Goal: Task Accomplishment & Management: Complete application form

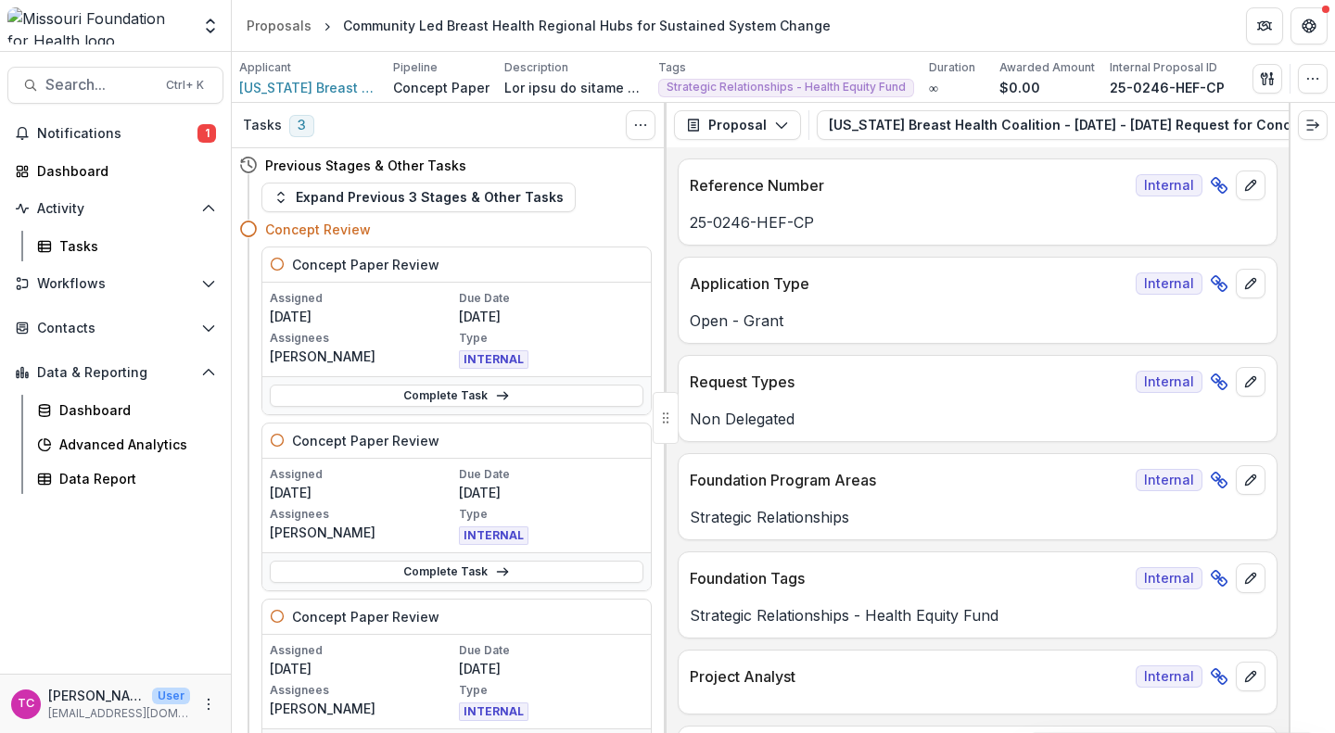
scroll to position [5215, 0]
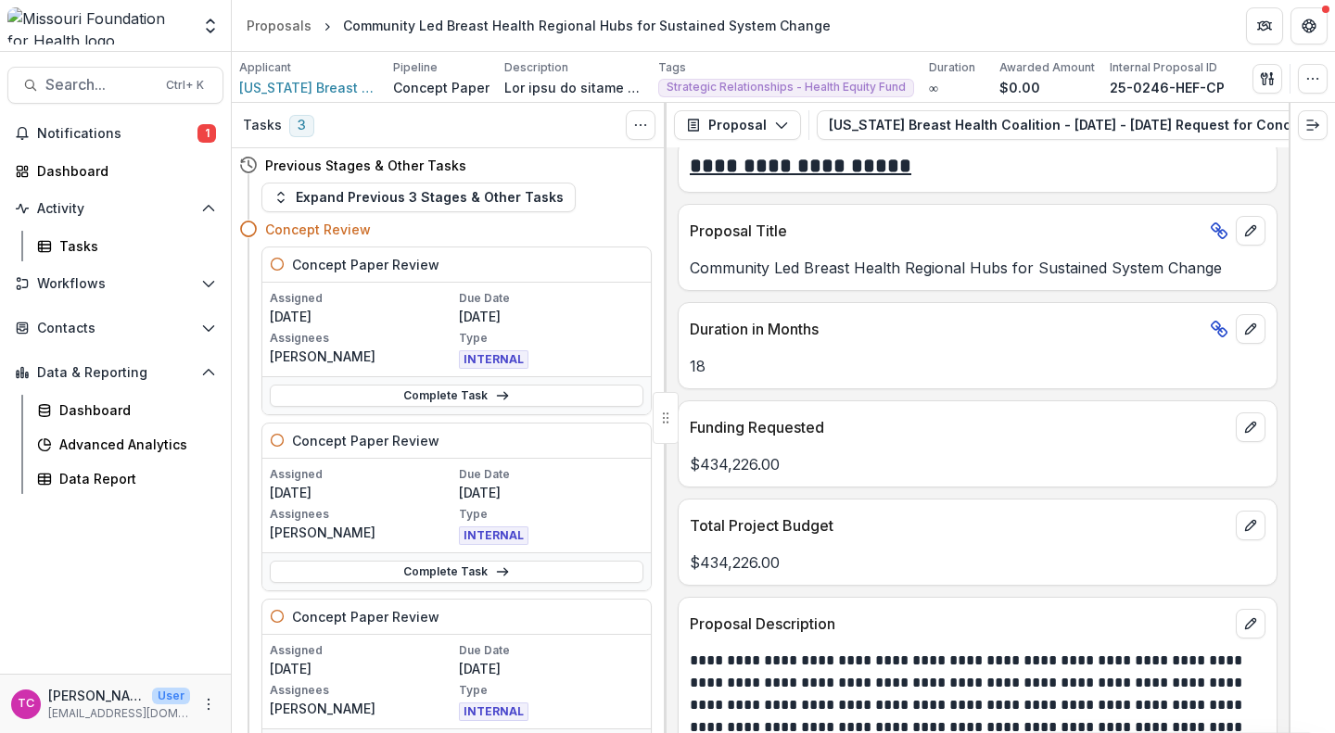
drag, startPoint x: 1118, startPoint y: 9, endPoint x: 1002, endPoint y: 16, distance: 116.1
click at [1002, 16] on header "Proposals Community Led Breast Health Regional Hubs for Sustained System Change" at bounding box center [783, 25] width 1103 height 51
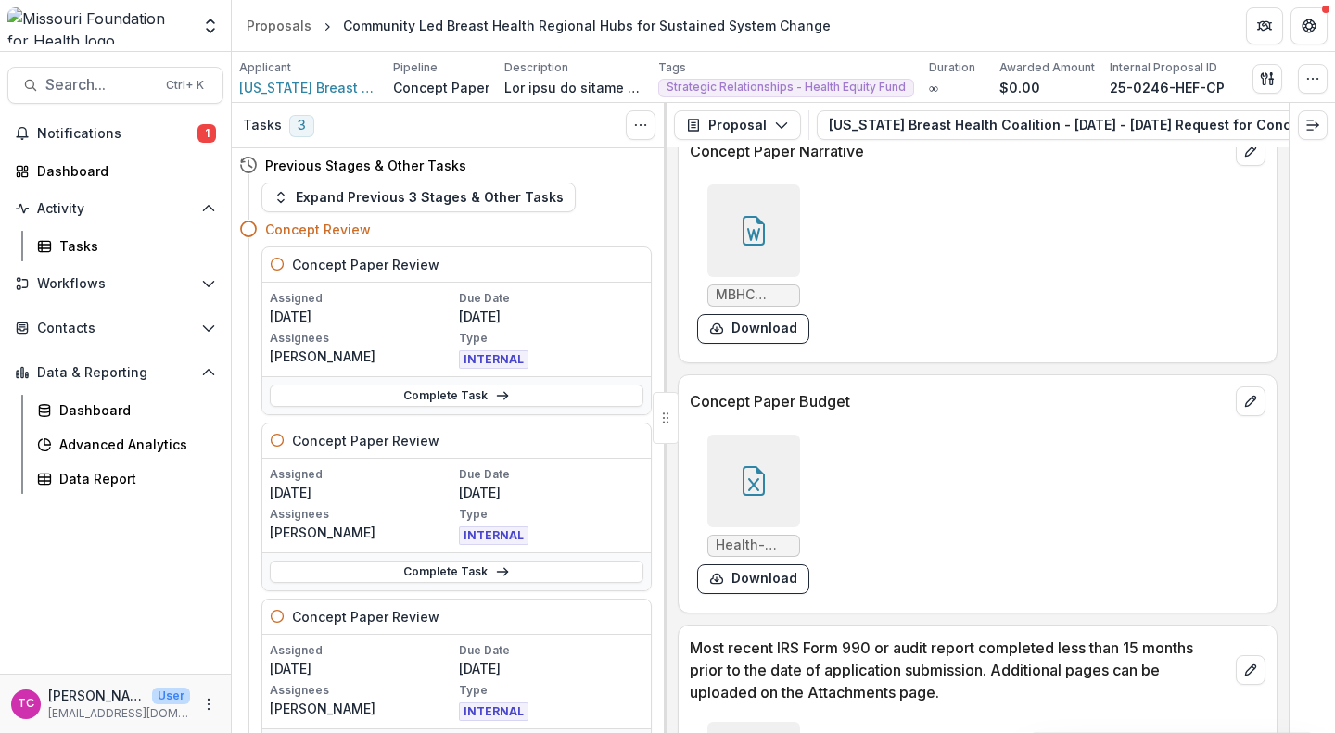
scroll to position [7028, 0]
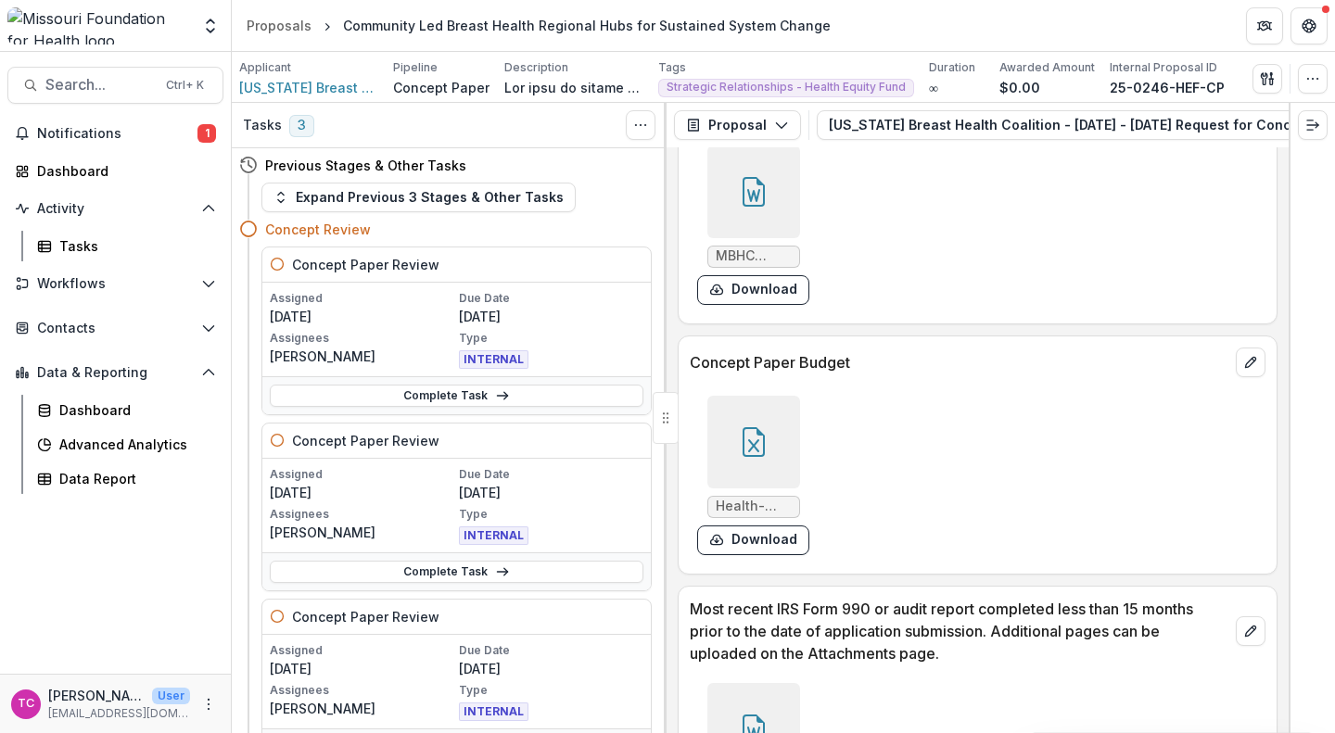
click at [766, 555] on button "Download" at bounding box center [753, 541] width 112 height 30
click at [518, 385] on link "Complete Task" at bounding box center [457, 396] width 374 height 22
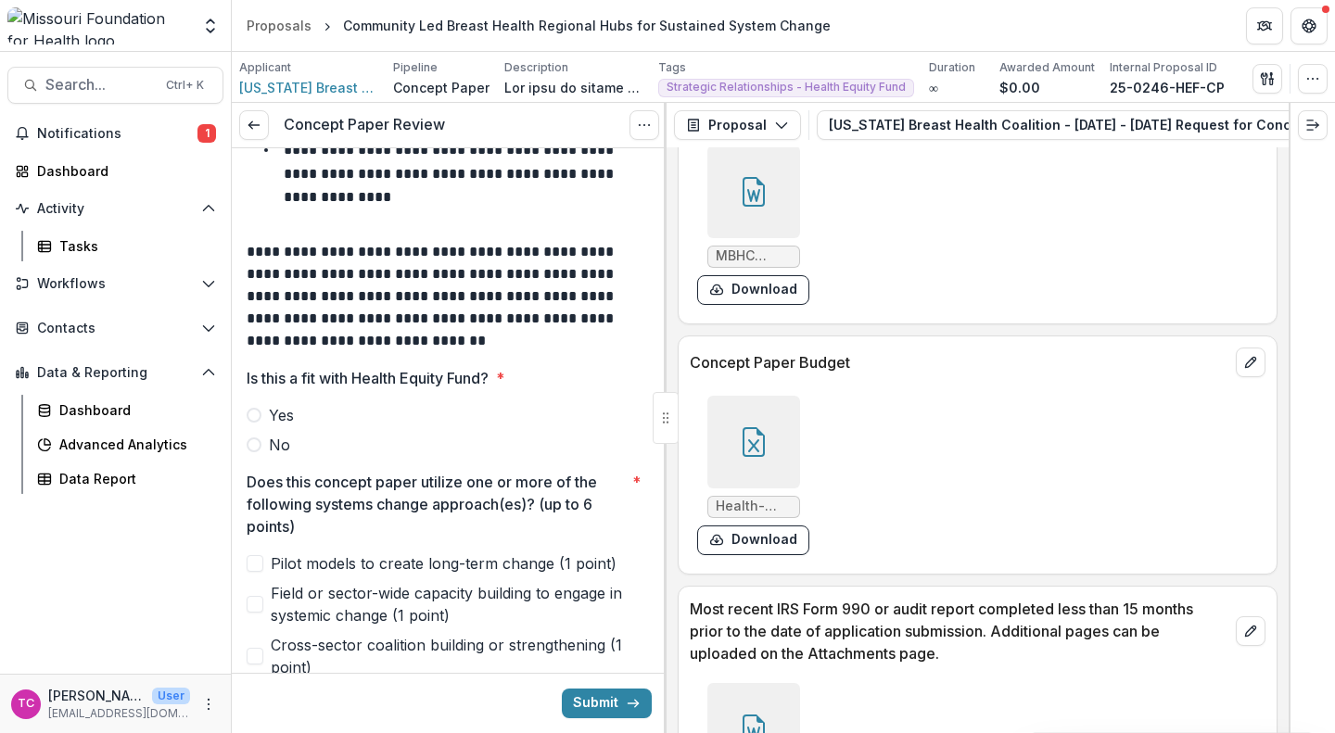
scroll to position [273, 0]
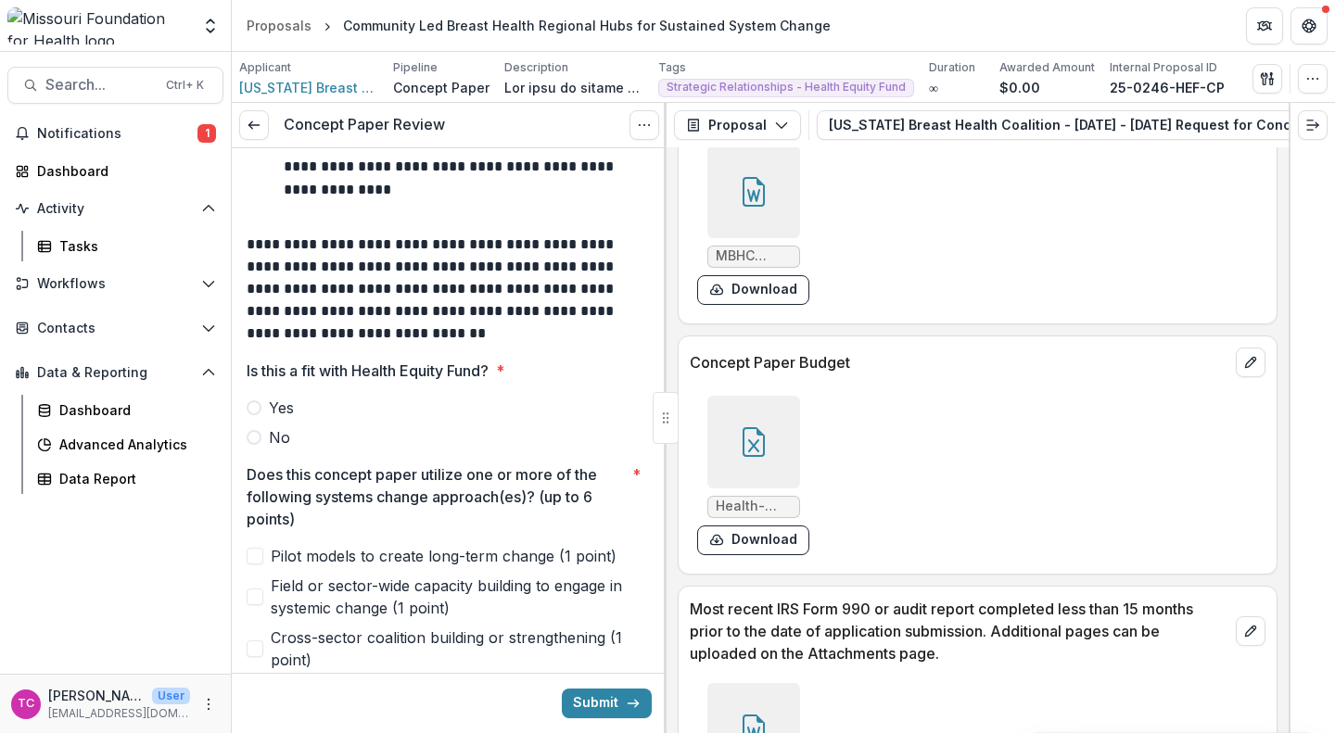
click at [268, 398] on label "Yes" at bounding box center [449, 408] width 405 height 22
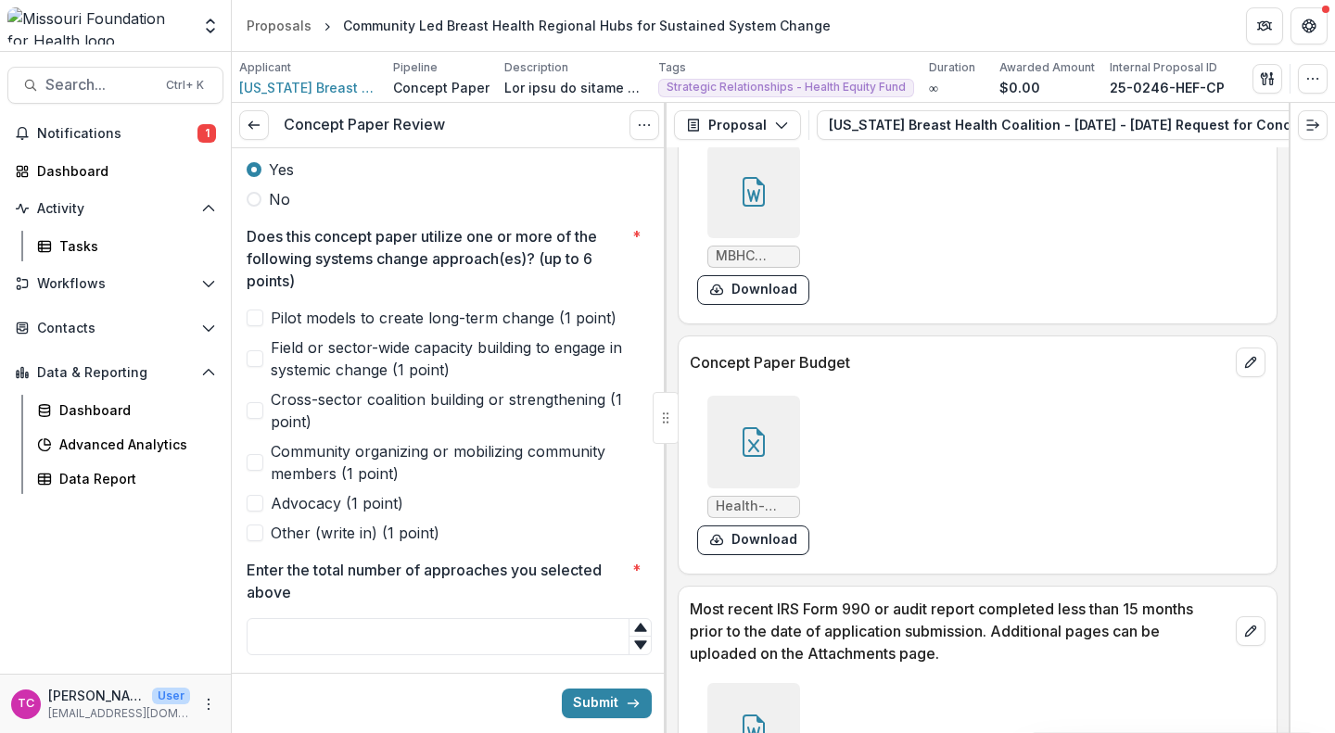
scroll to position [514, 0]
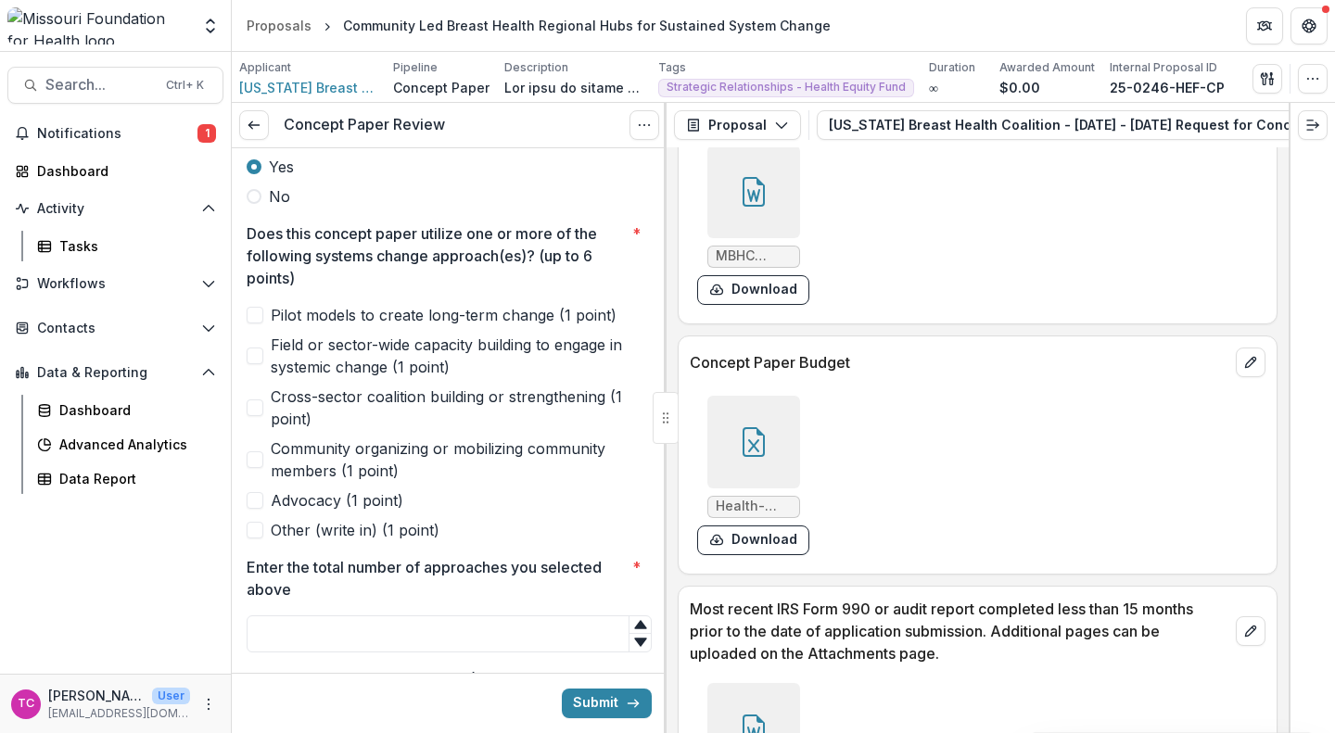
click at [277, 402] on span "Cross-sector coalition building or strengthening (1 point)" at bounding box center [461, 408] width 381 height 45
click at [297, 323] on span "Pilot models to create long-term change (1 point)" at bounding box center [444, 315] width 346 height 22
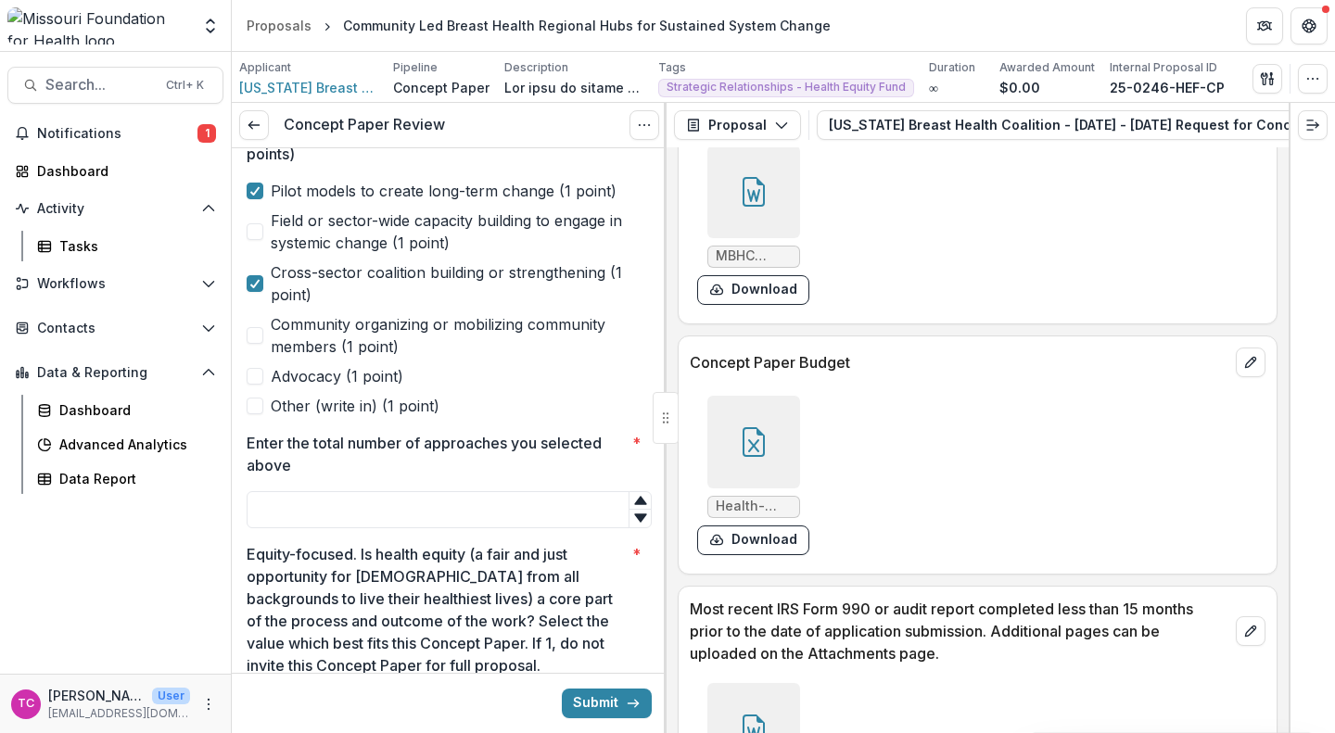
scroll to position [639, 0]
click at [327, 324] on span "Community organizing or mobilizing community members (1 point)" at bounding box center [461, 334] width 381 height 45
click at [443, 515] on input "Enter the total number of approaches you selected above *" at bounding box center [449, 508] width 405 height 37
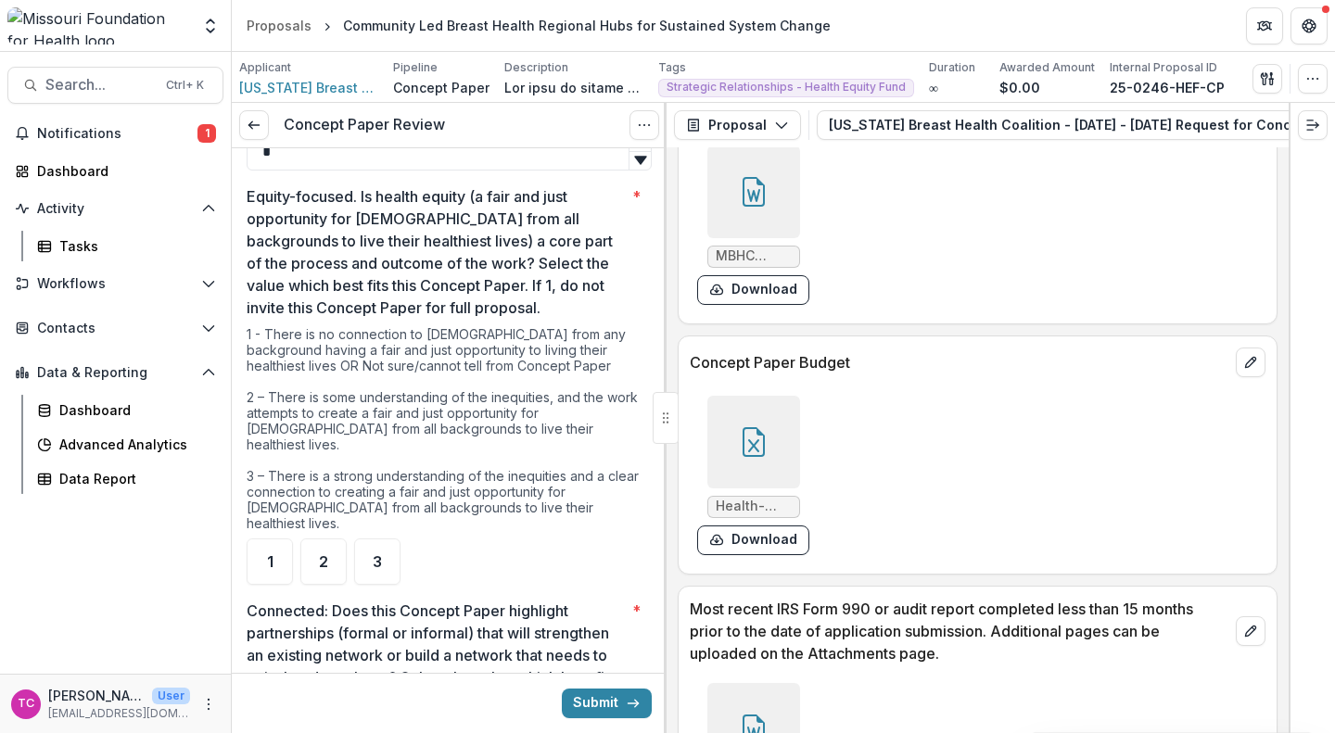
scroll to position [1009, 0]
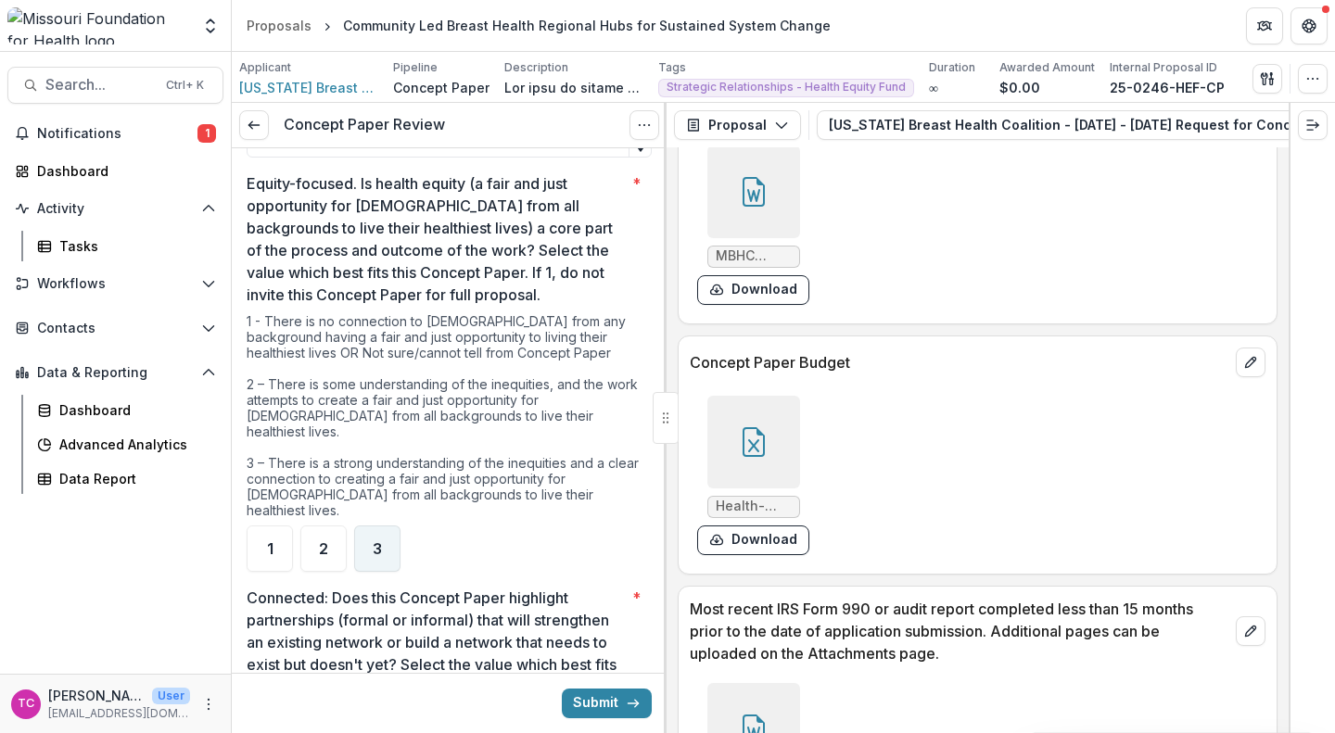
type input "*"
click at [385, 526] on div "3" at bounding box center [377, 549] width 46 height 46
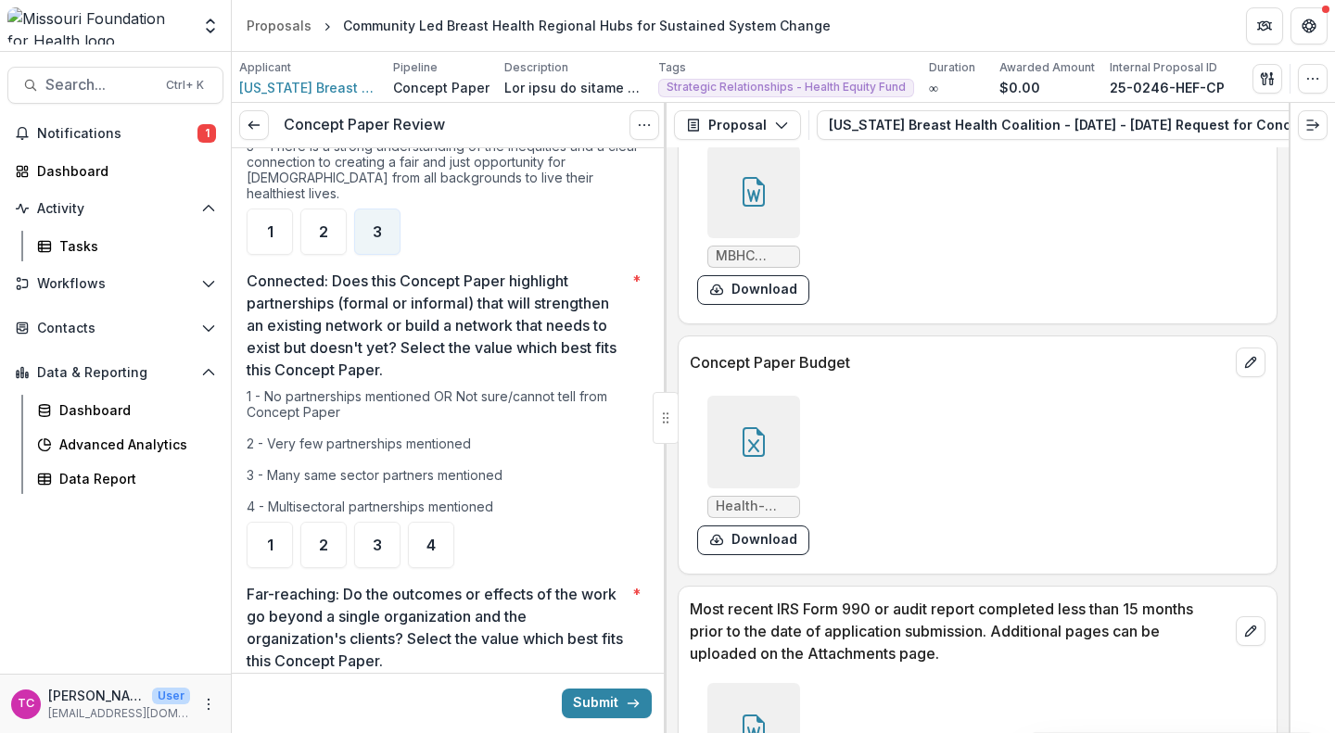
scroll to position [1327, 0]
click at [439, 521] on div "4" at bounding box center [431, 544] width 46 height 46
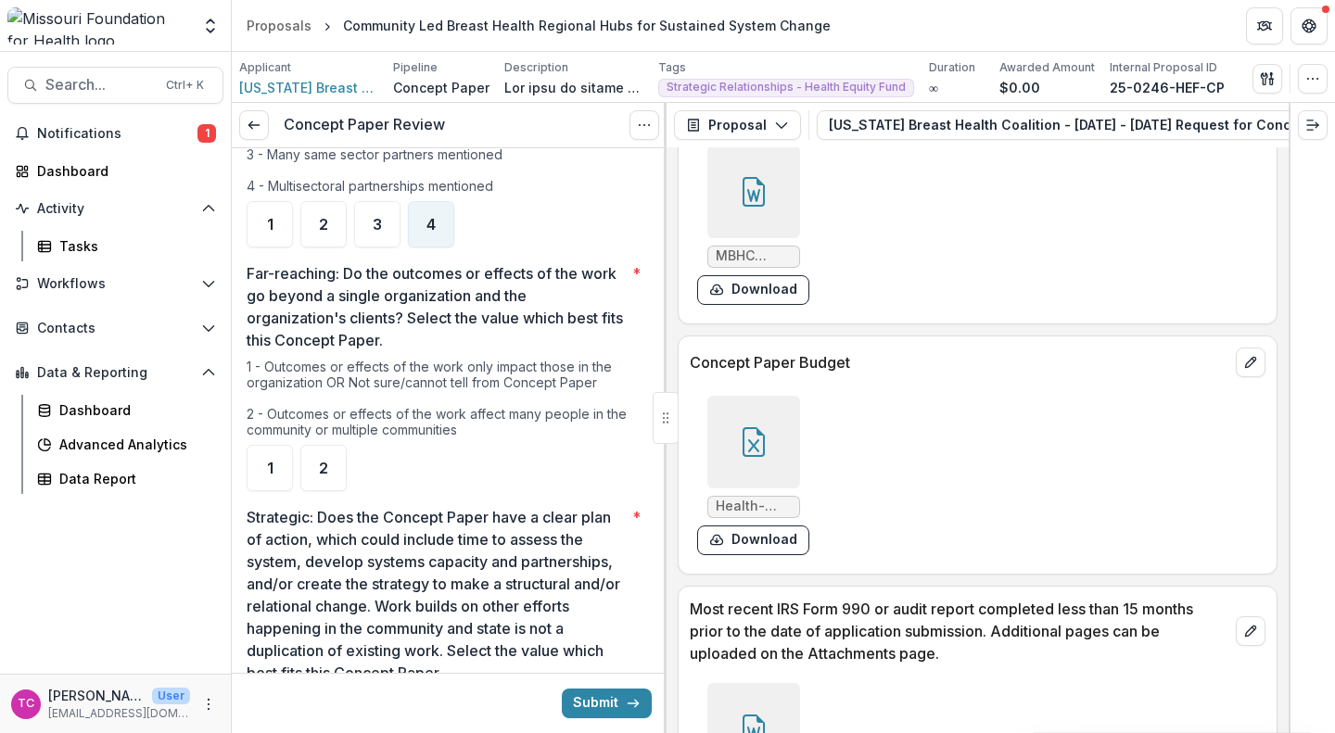
scroll to position [1648, 0]
click at [330, 443] on div "2" at bounding box center [323, 466] width 46 height 46
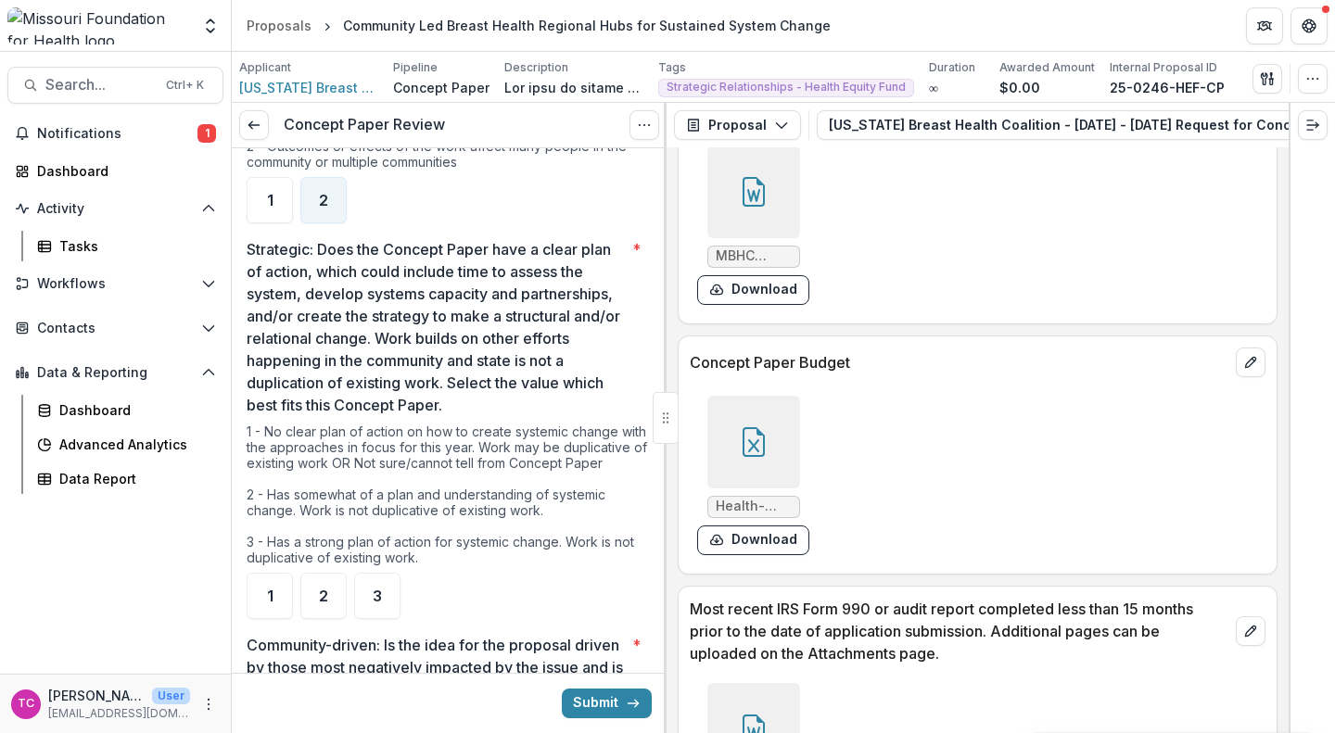
scroll to position [1917, 0]
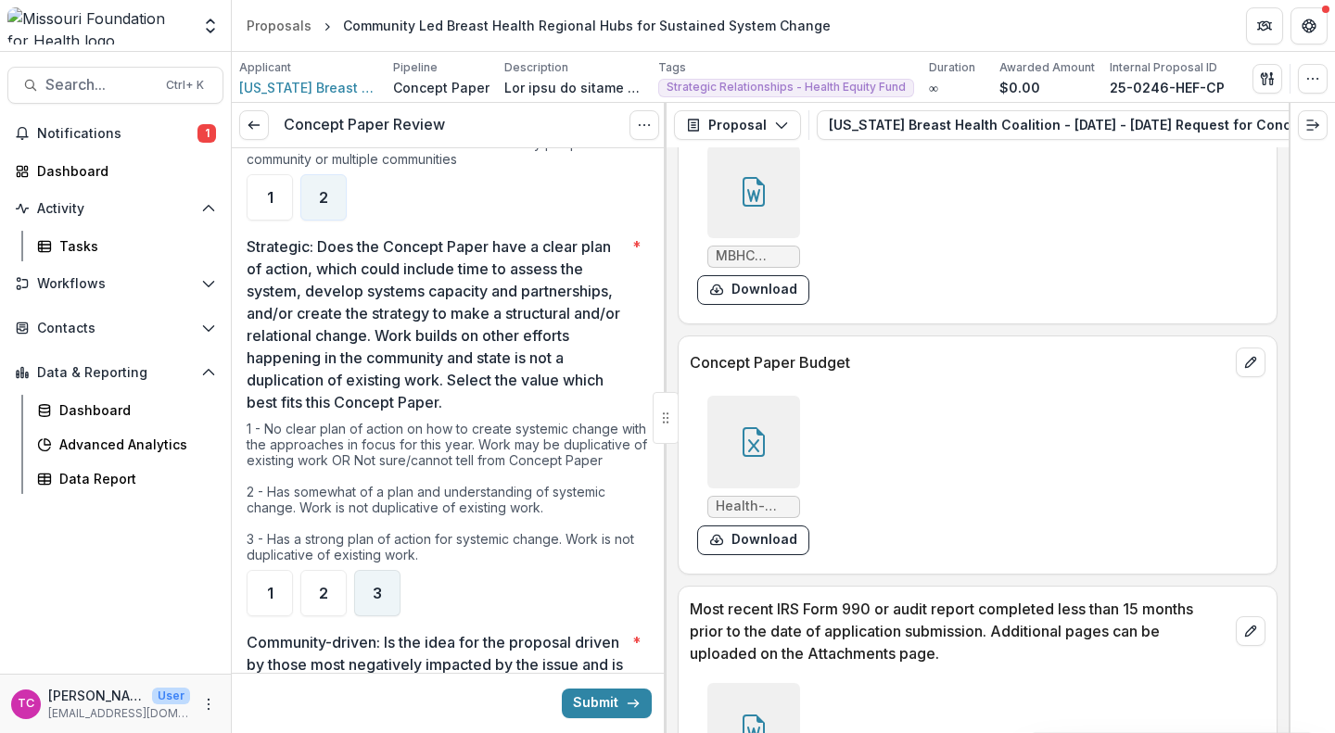
click at [389, 575] on div "3" at bounding box center [377, 593] width 46 height 46
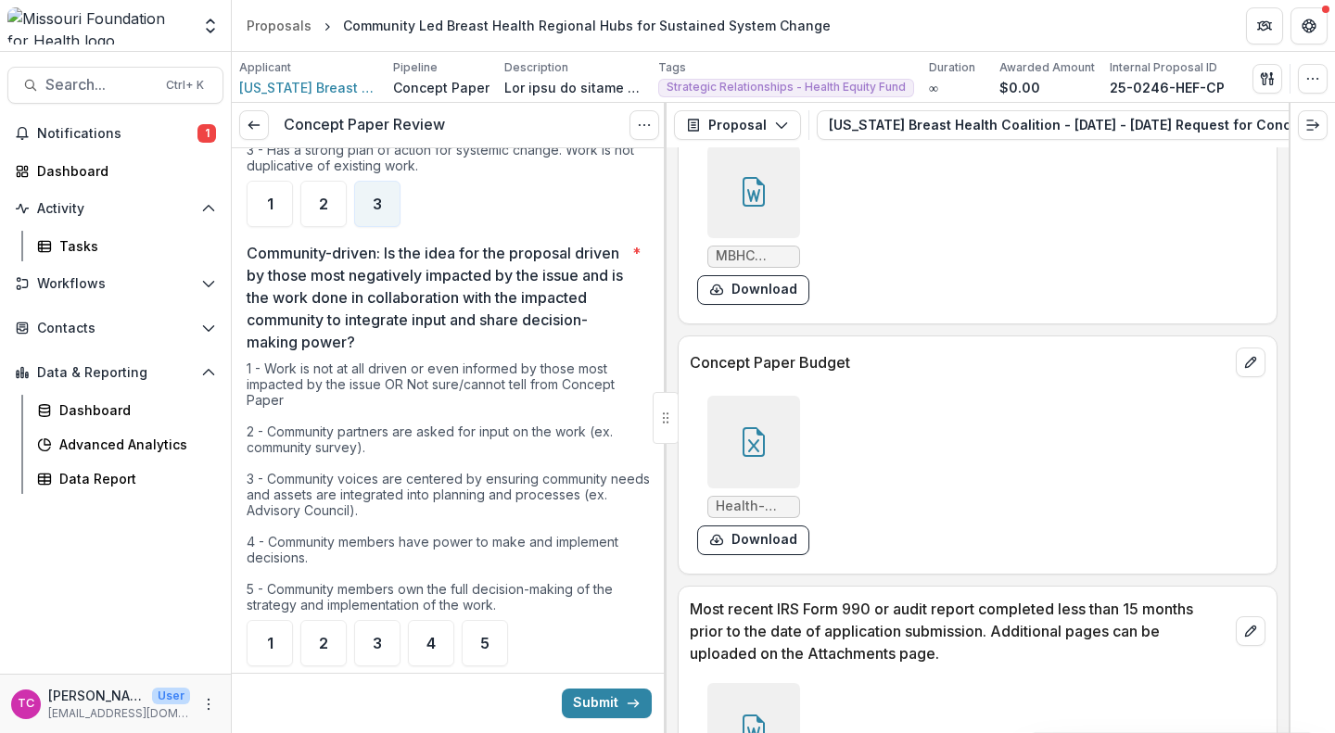
scroll to position [2308, 0]
click at [433, 635] on span "4" at bounding box center [430, 642] width 9 height 15
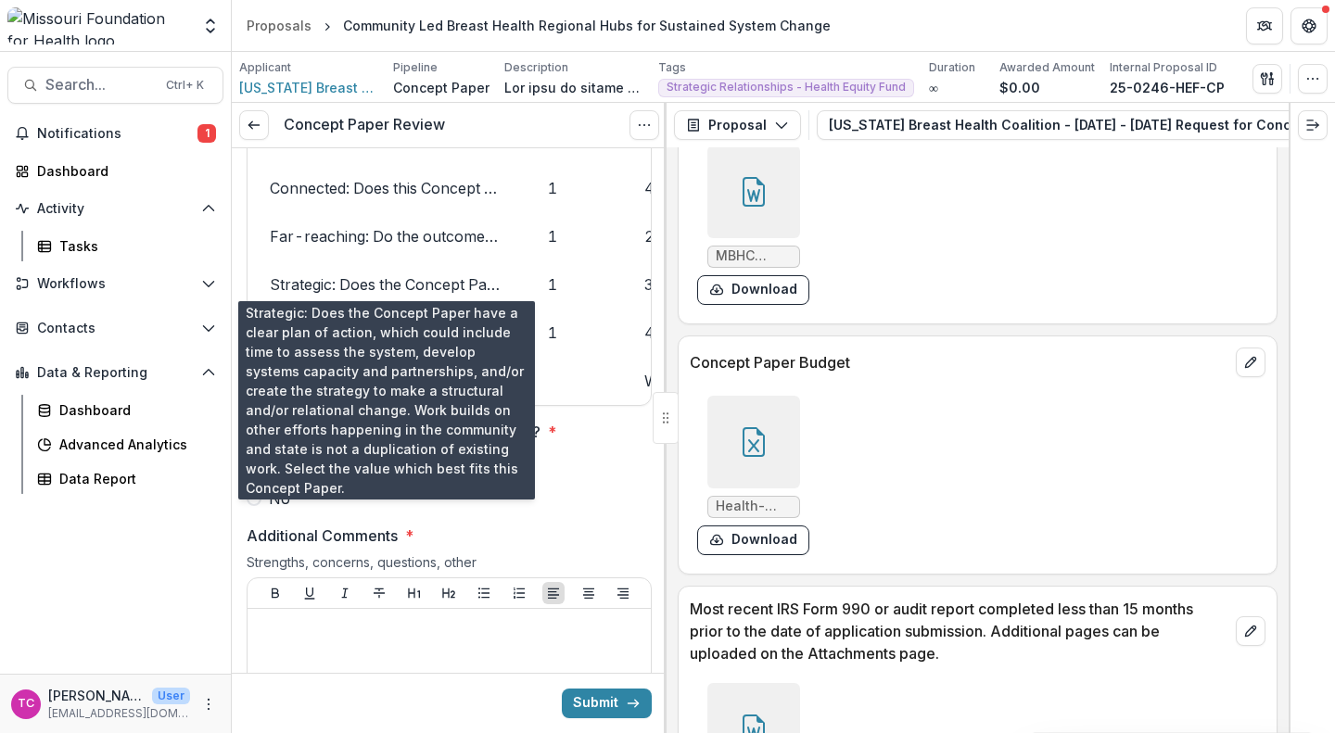
scroll to position [3005, 0]
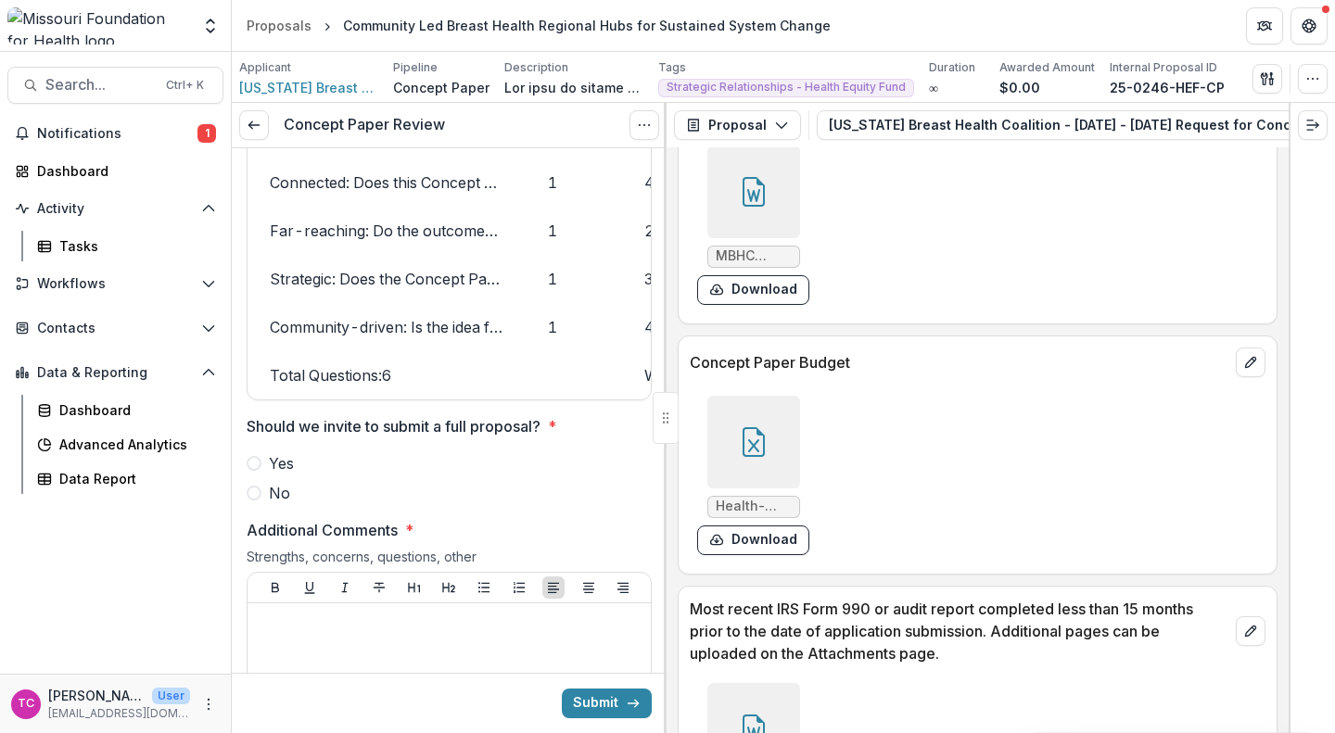
click at [289, 463] on span "Yes" at bounding box center [281, 463] width 25 height 22
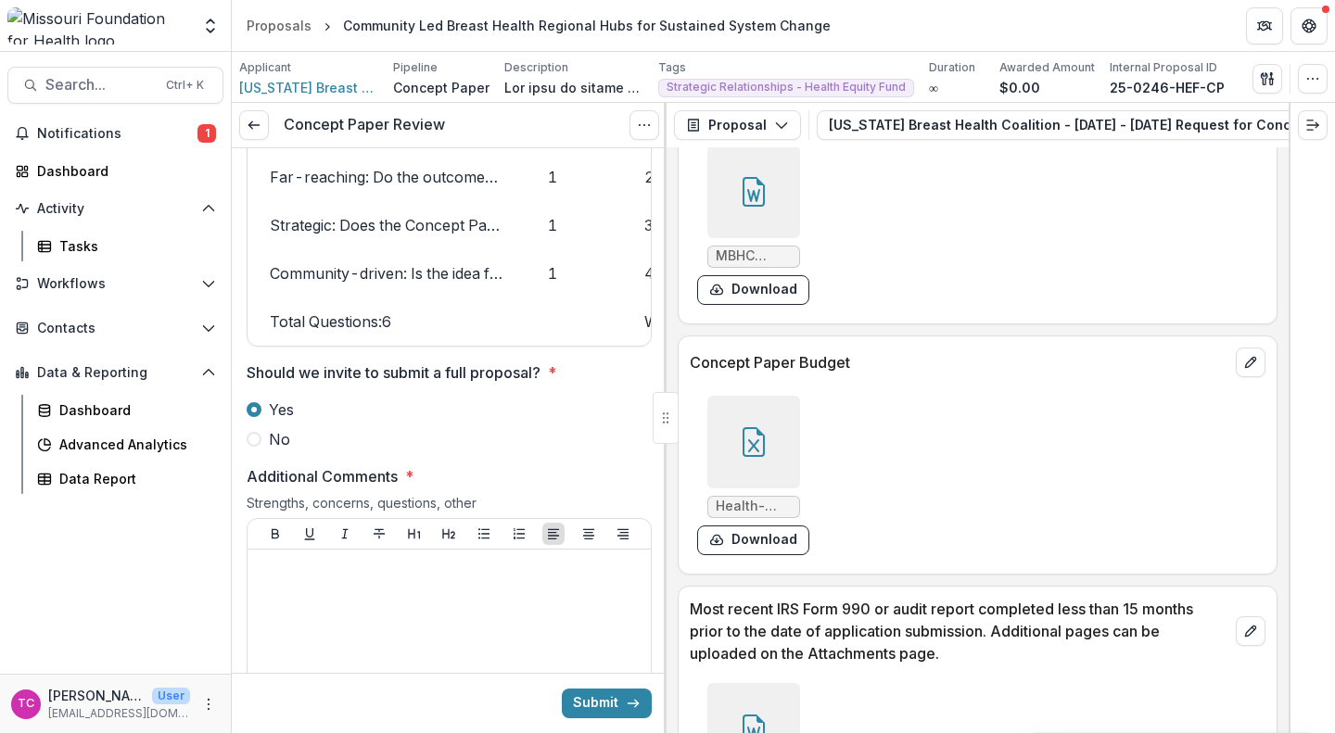
scroll to position [3070, 0]
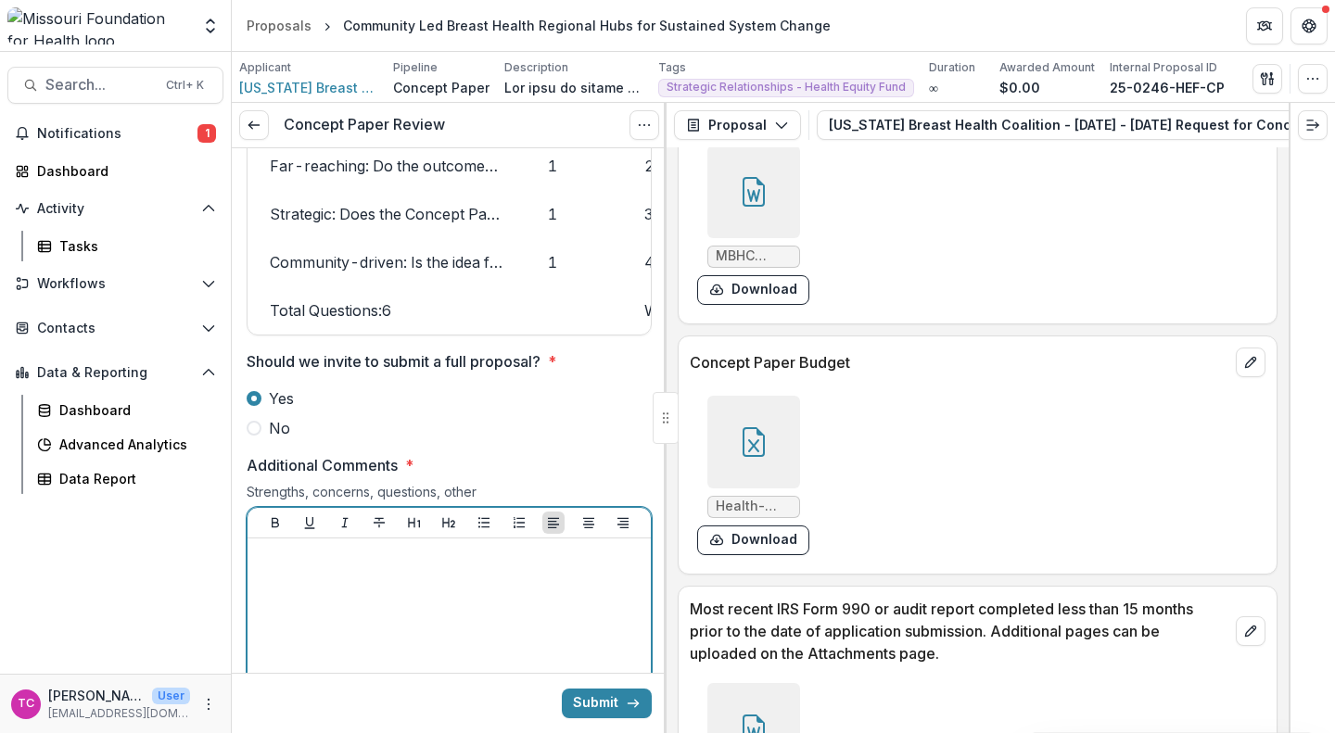
click at [402, 574] on div at bounding box center [449, 685] width 388 height 278
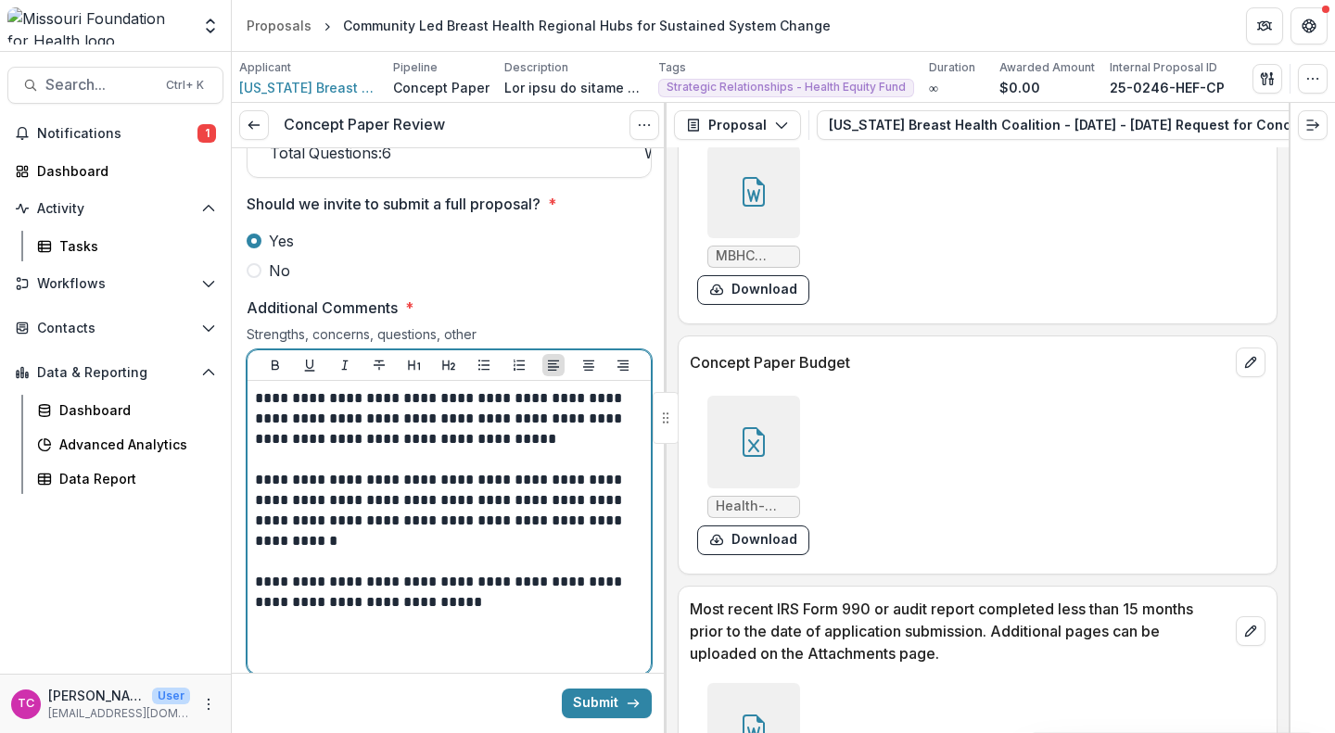
scroll to position [3034, 0]
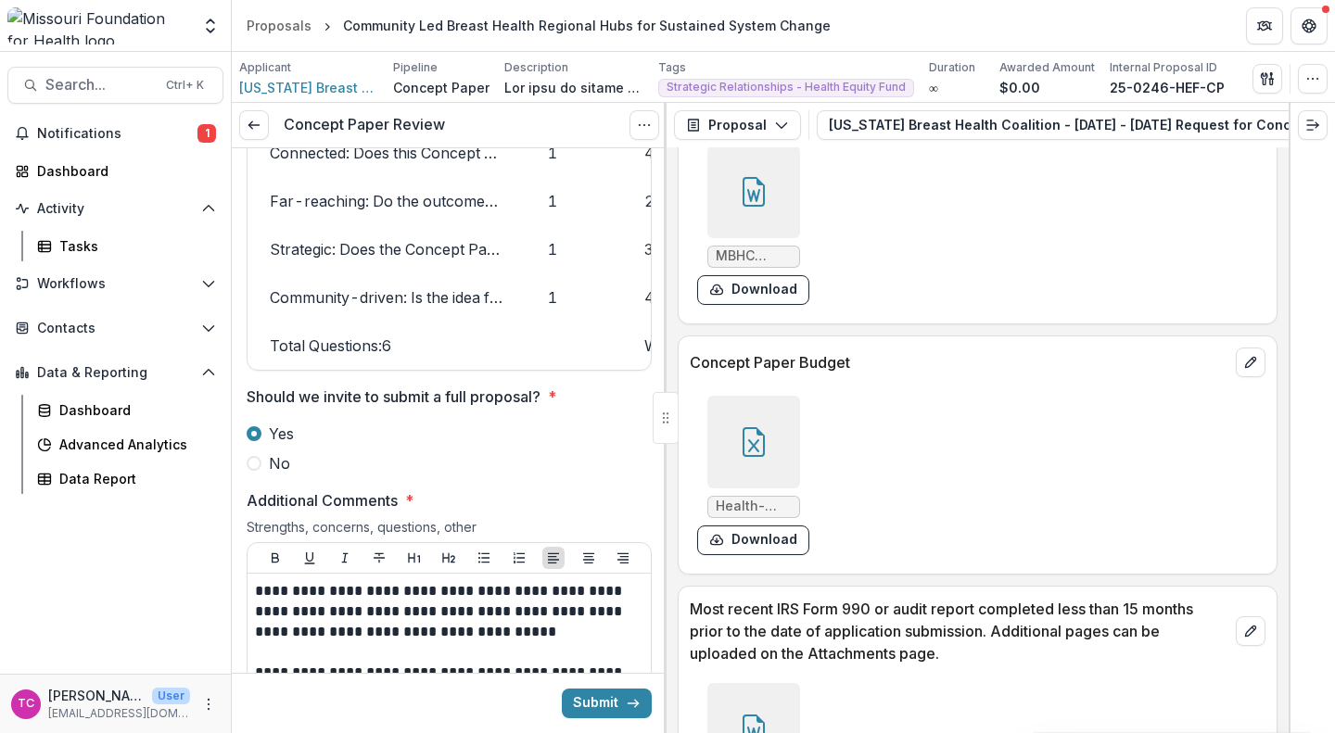
click at [618, 706] on button "Submit" at bounding box center [607, 704] width 90 height 30
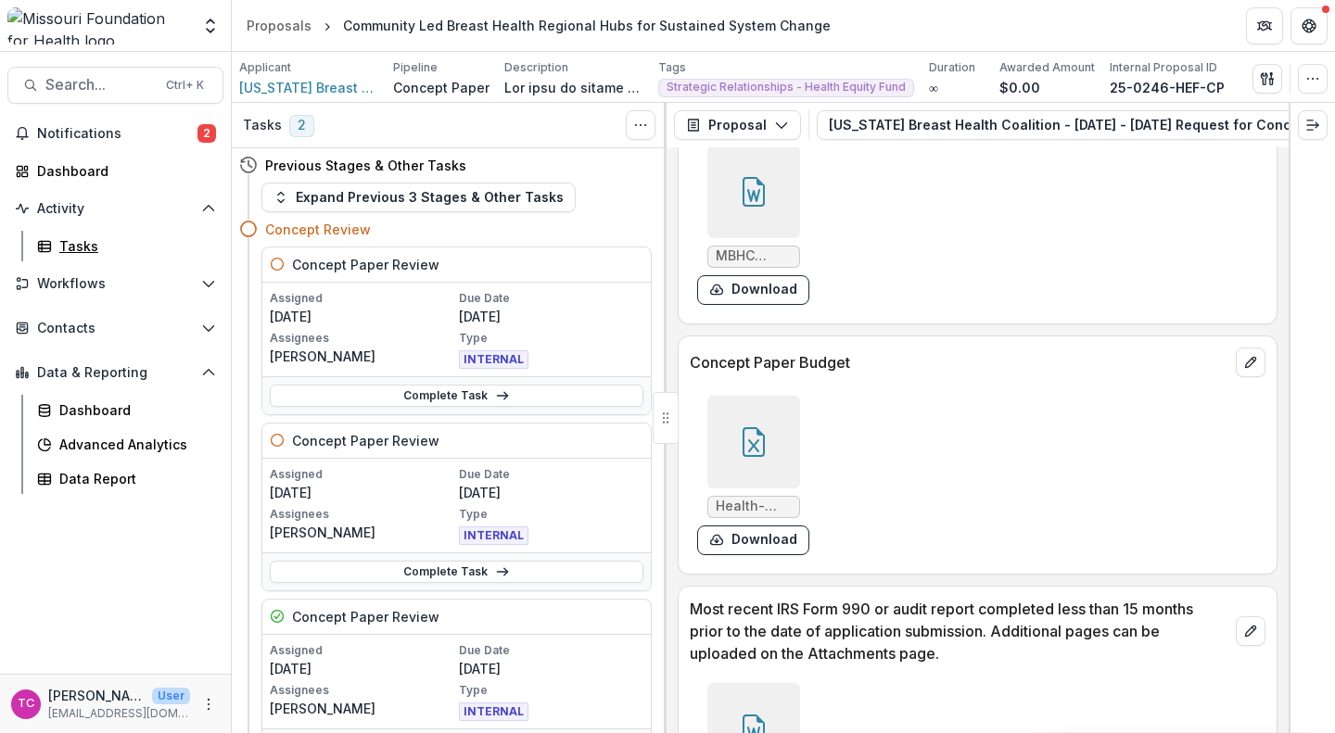
click at [85, 236] on div "Tasks" at bounding box center [133, 245] width 149 height 19
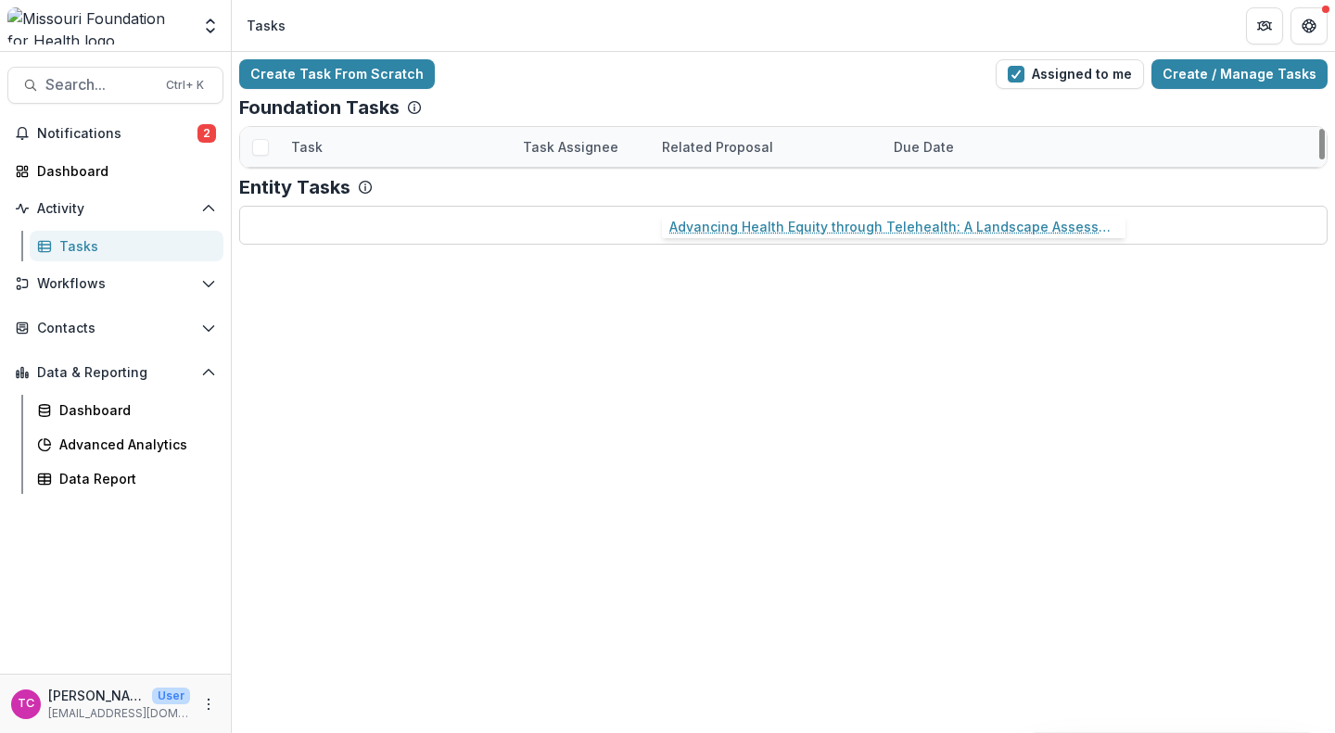
click at [681, 186] on link "Advancing Health Equity through Telehealth: A Landscape Assessment and Feasibil…" at bounding box center [767, 187] width 210 height 19
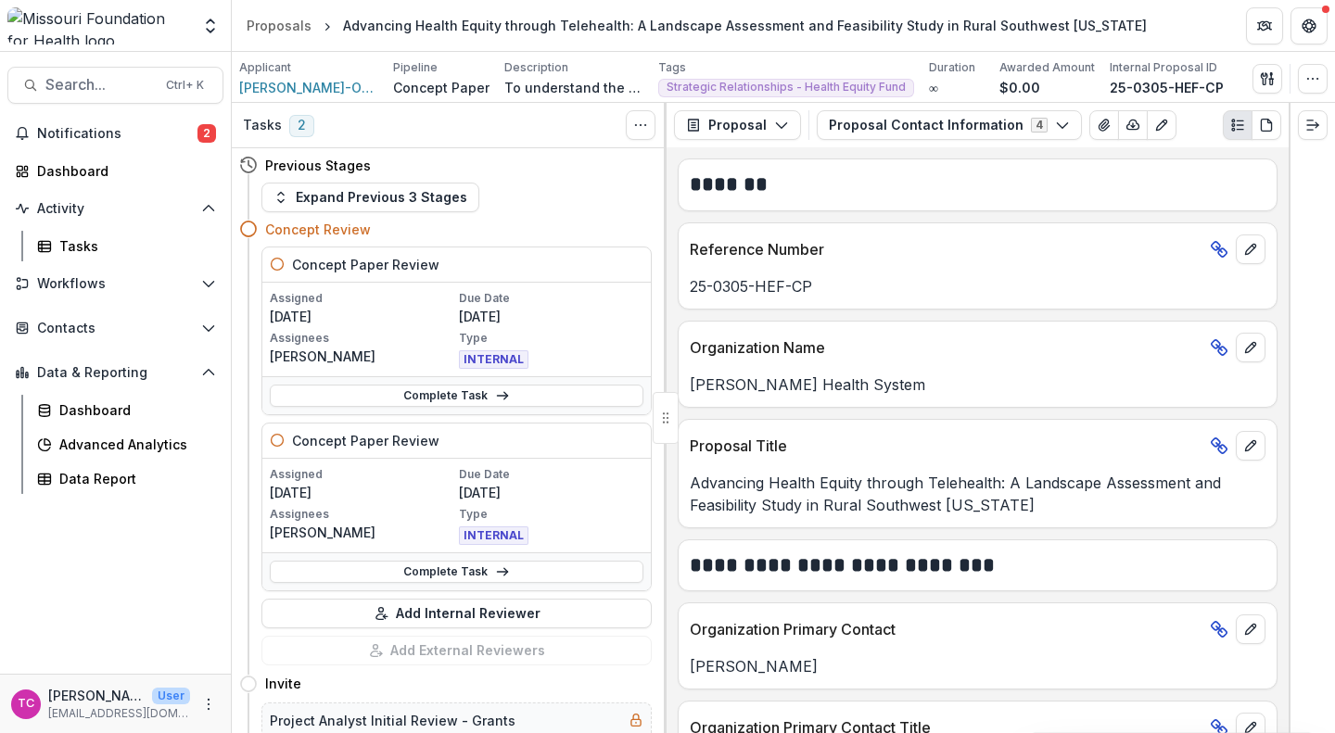
click at [478, 566] on link "Complete Task" at bounding box center [457, 572] width 374 height 22
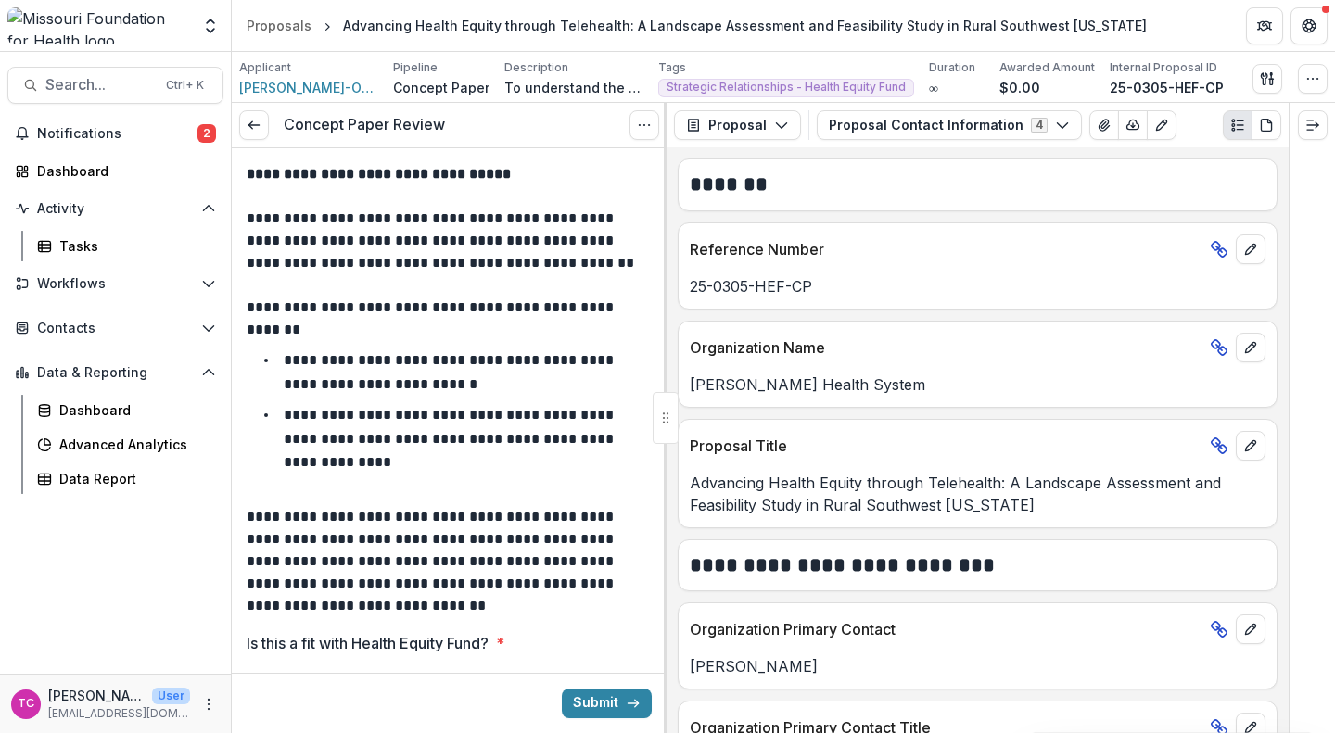
click at [865, 121] on button "Proposal Contact Information 4" at bounding box center [949, 125] width 265 height 30
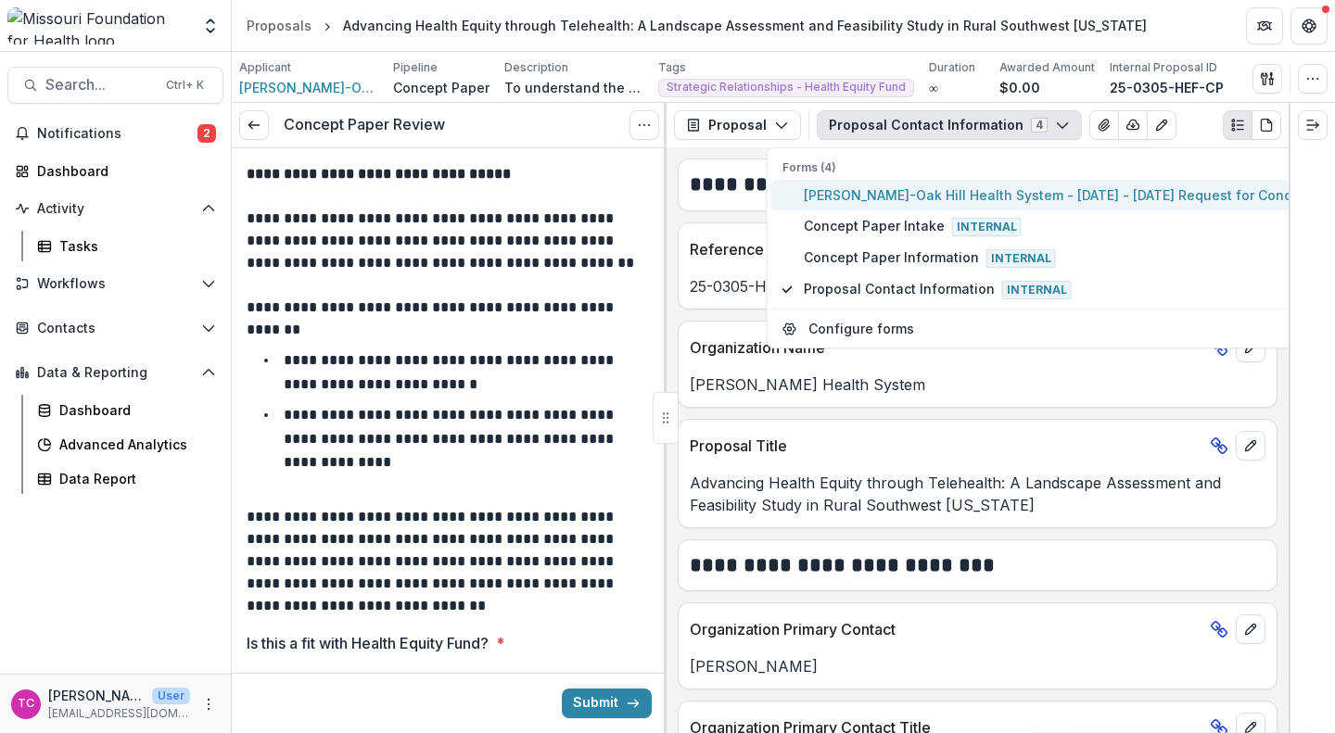
click at [859, 193] on span "[PERSON_NAME]-Oak Hill Health System - [DATE] - [DATE] Request for Concept Pape…" at bounding box center [1083, 194] width 558 height 19
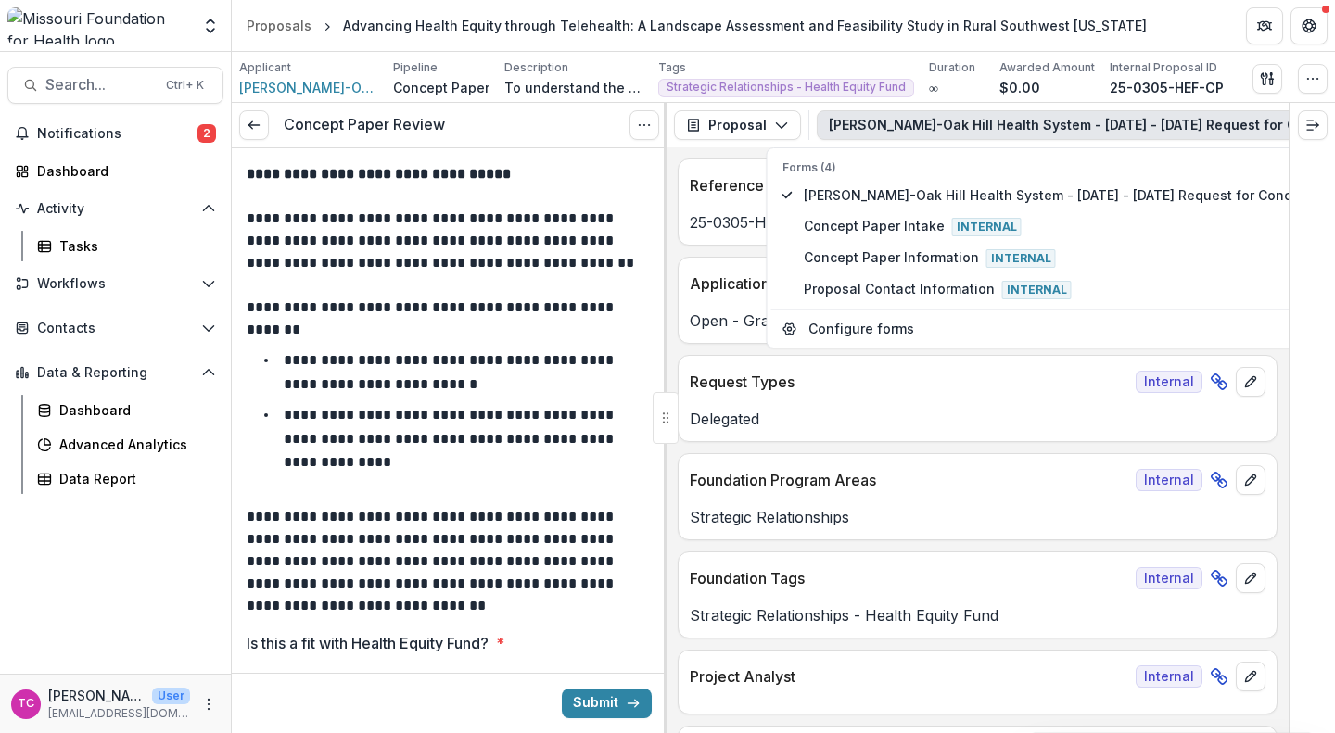
click at [973, 438] on div "Request Types Internal Delegated" at bounding box center [978, 398] width 600 height 87
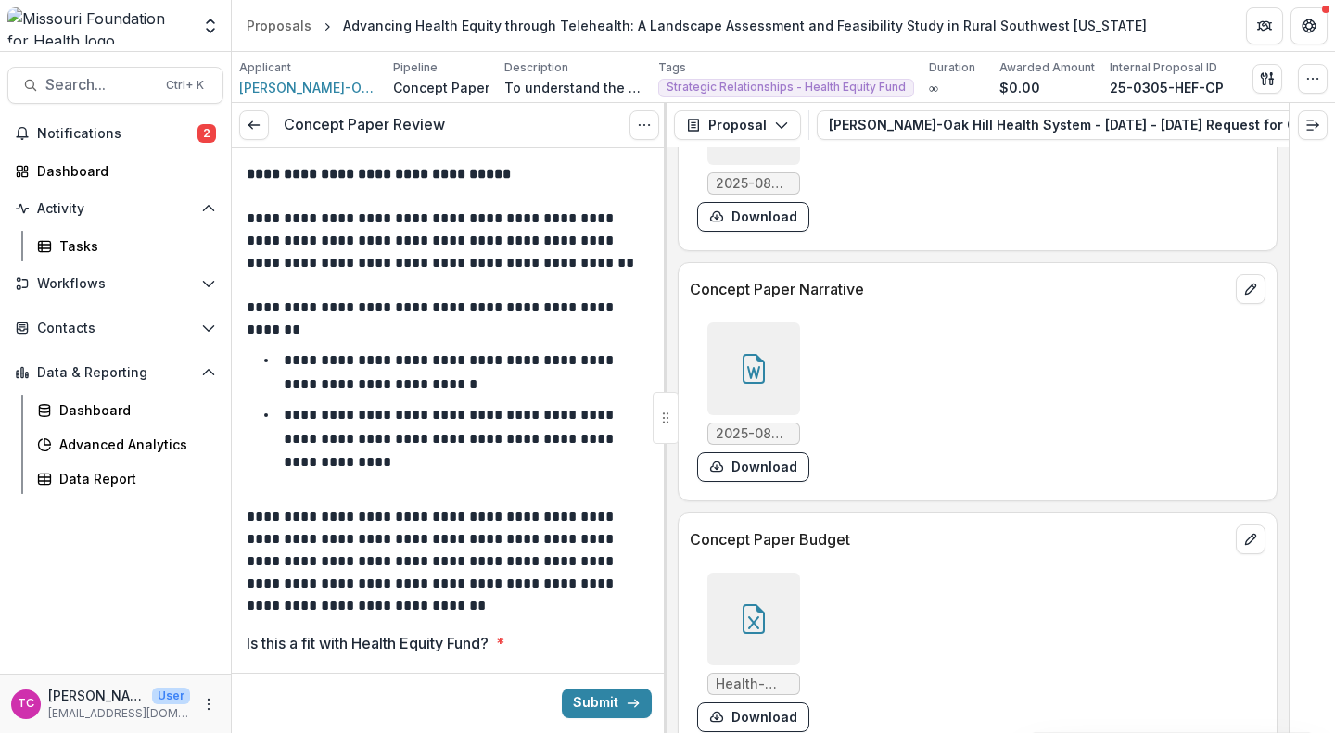
scroll to position [4827, 0]
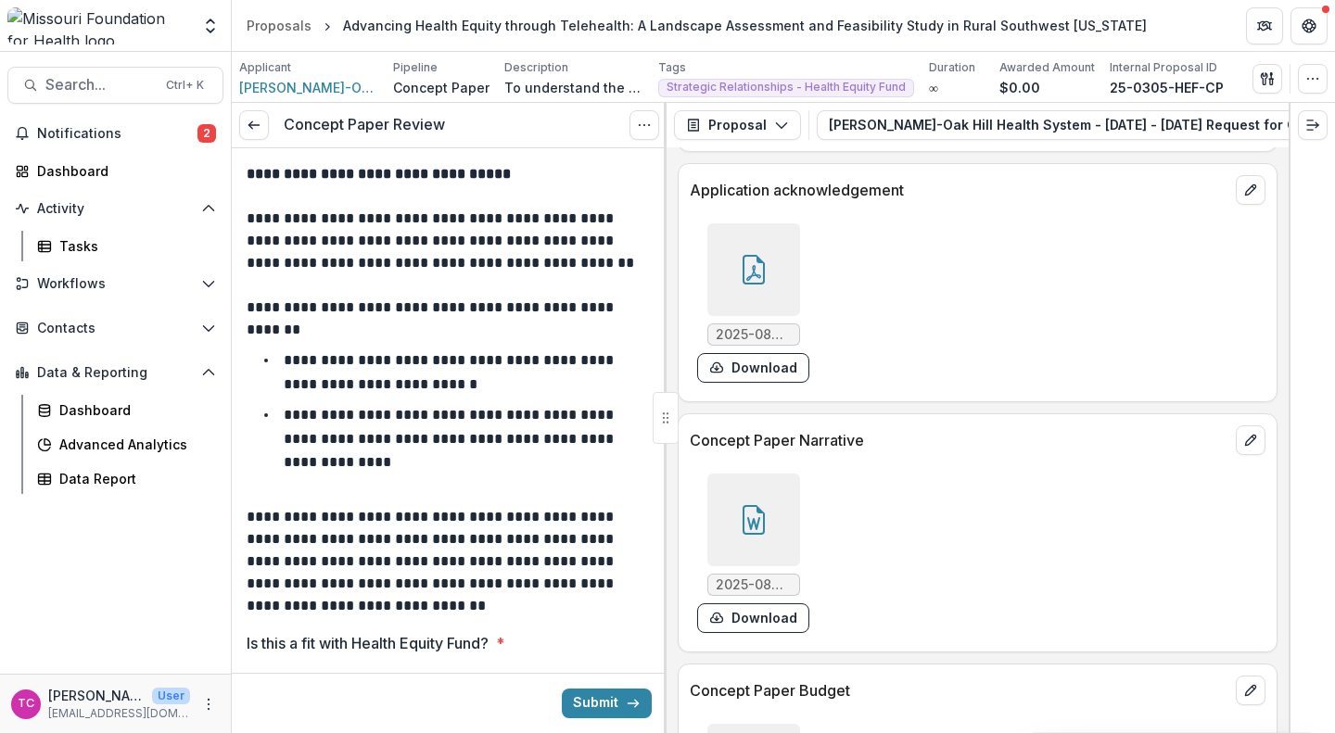
click at [763, 633] on button "Download" at bounding box center [753, 619] width 112 height 30
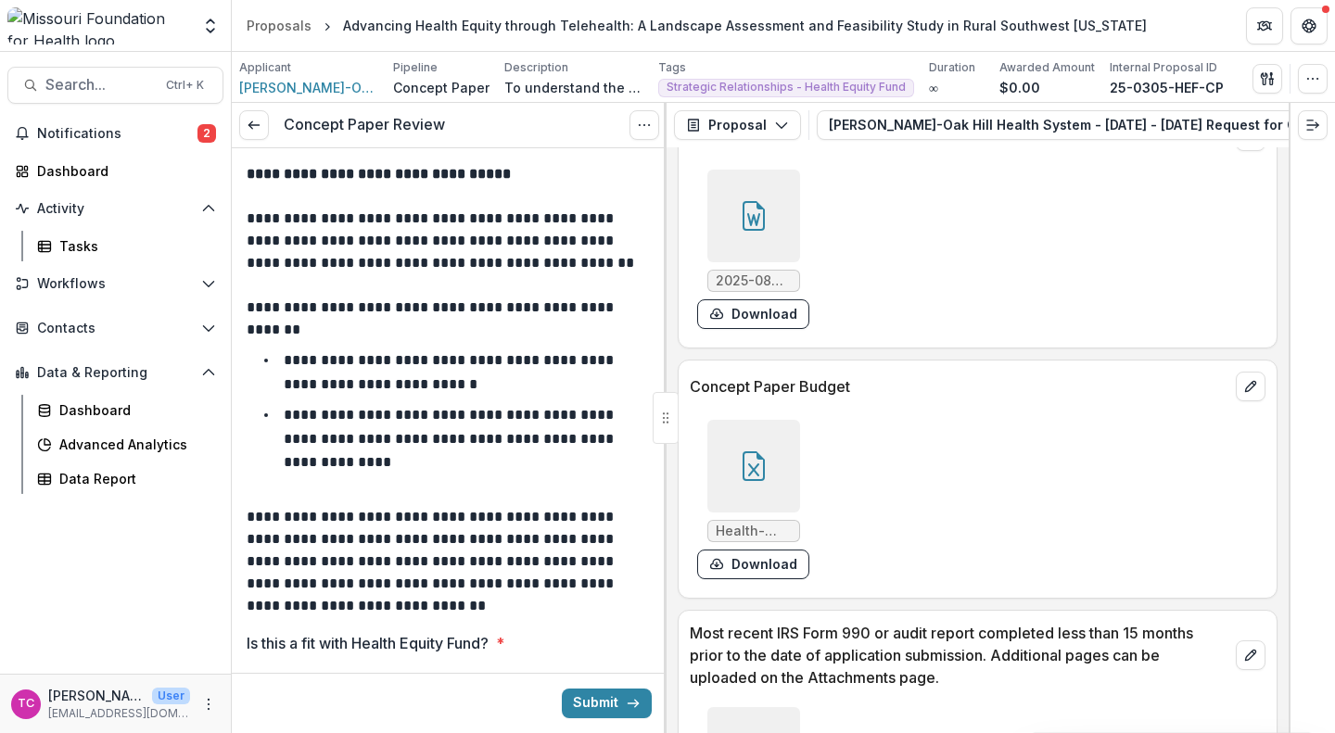
scroll to position [5133, 0]
click at [766, 578] on button "Download" at bounding box center [753, 563] width 112 height 30
click at [246, 117] on link at bounding box center [254, 125] width 30 height 30
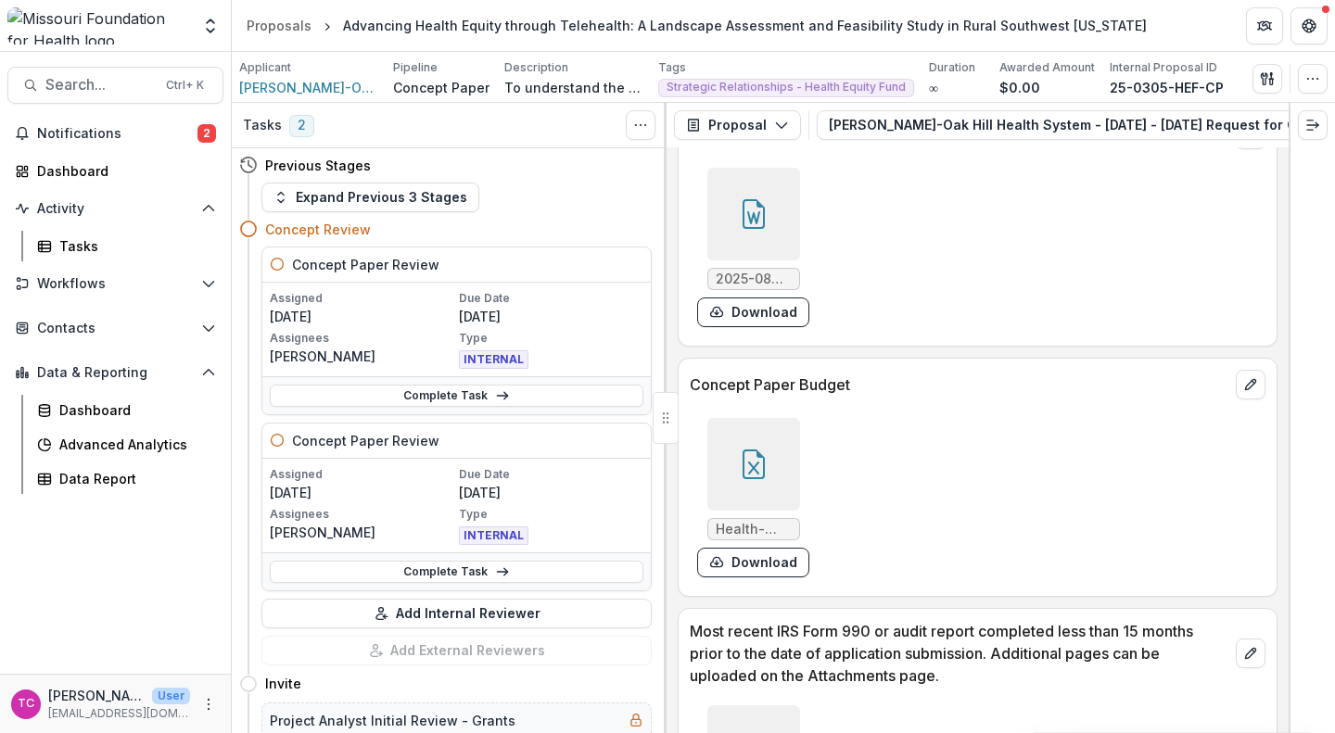
click at [402, 197] on button "Expand Previous 3 Stages" at bounding box center [370, 198] width 218 height 30
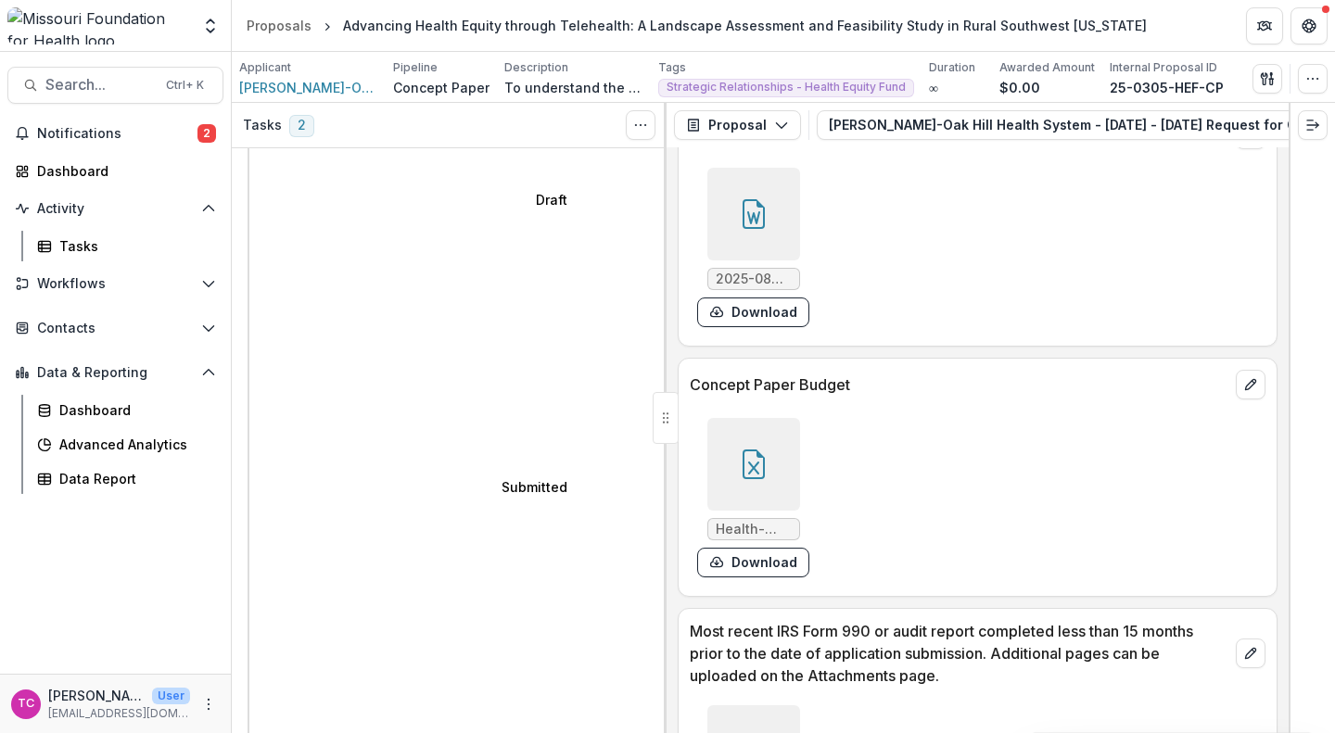
scroll to position [101, 0]
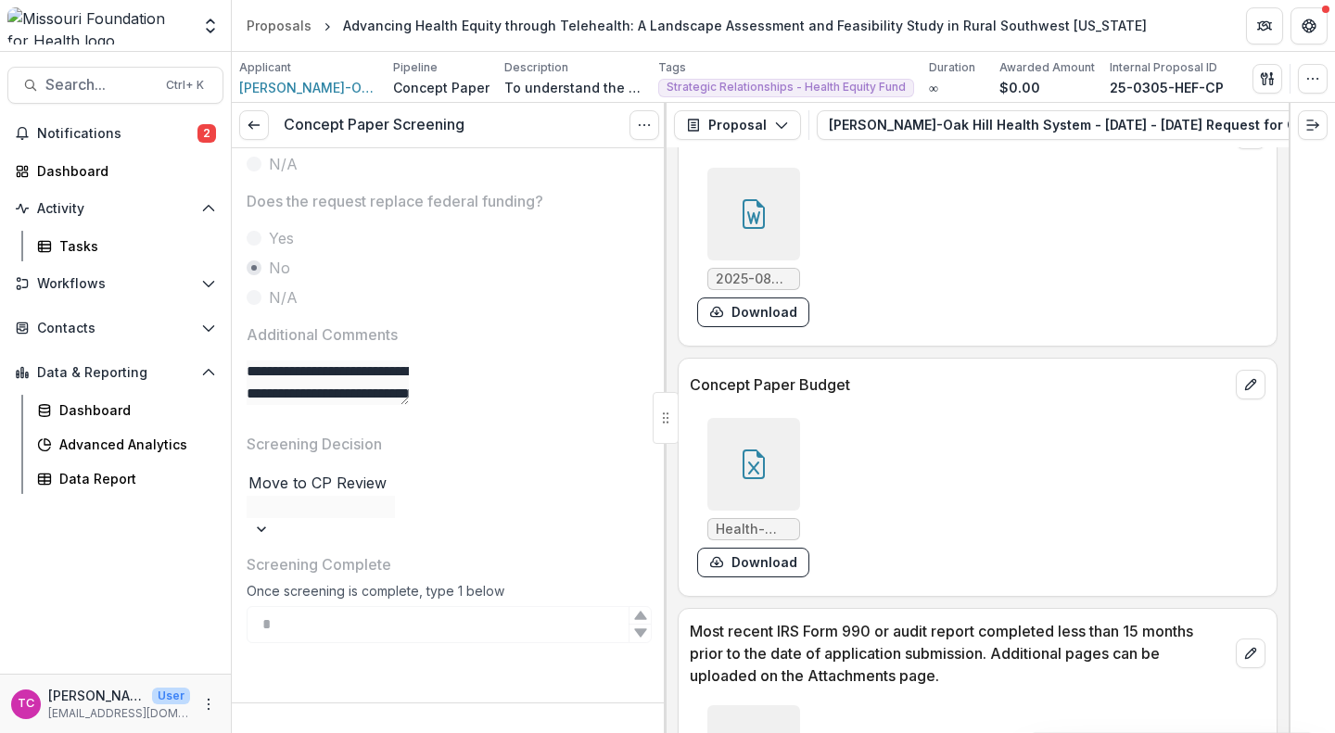
scroll to position [1131, 0]
click at [261, 118] on icon at bounding box center [254, 125] width 15 height 15
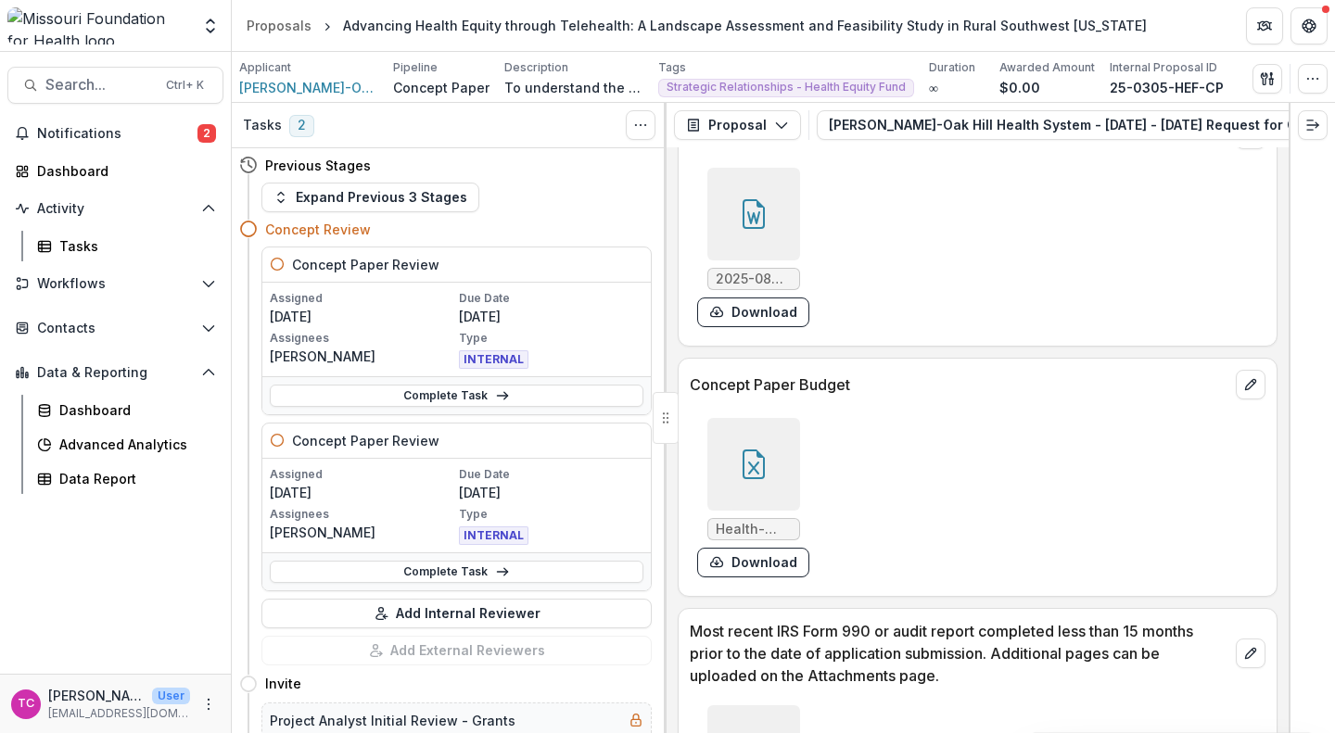
click at [142, 132] on span "Notifications" at bounding box center [117, 134] width 160 height 16
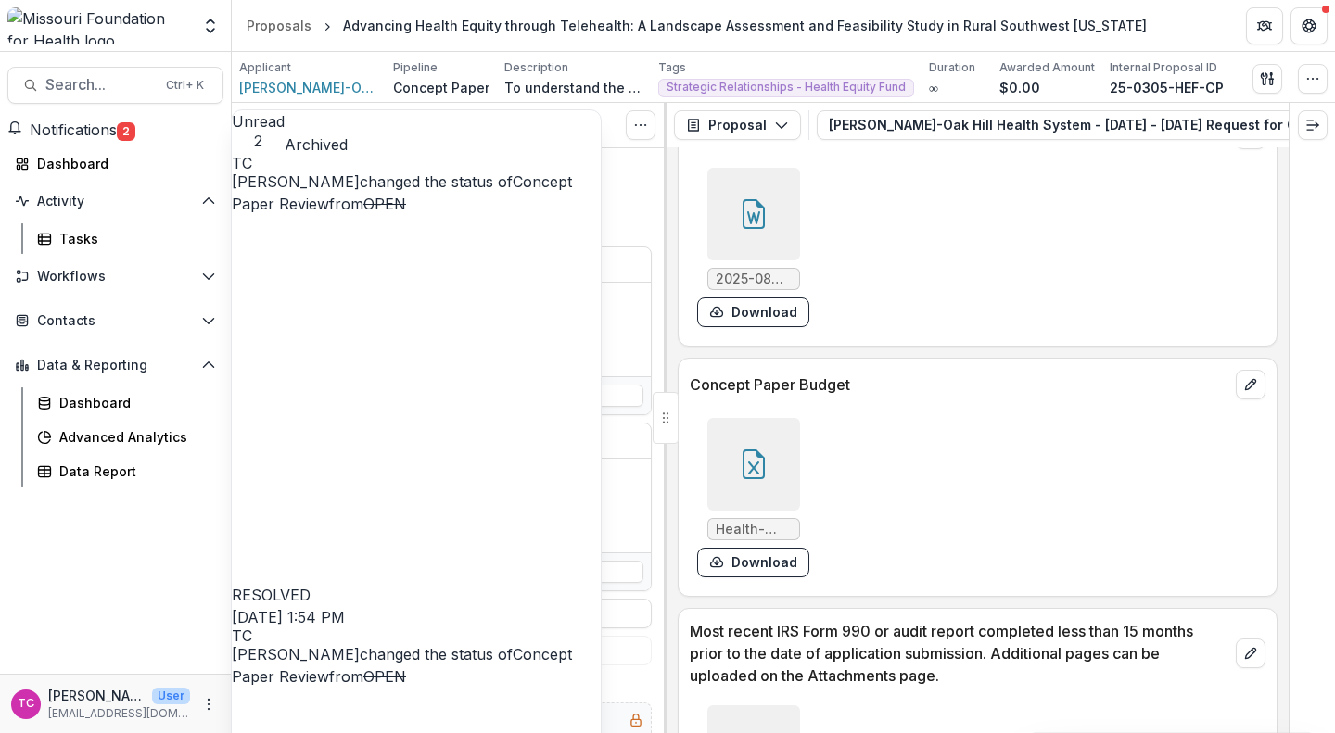
click at [117, 132] on span "Notifications" at bounding box center [73, 130] width 87 height 19
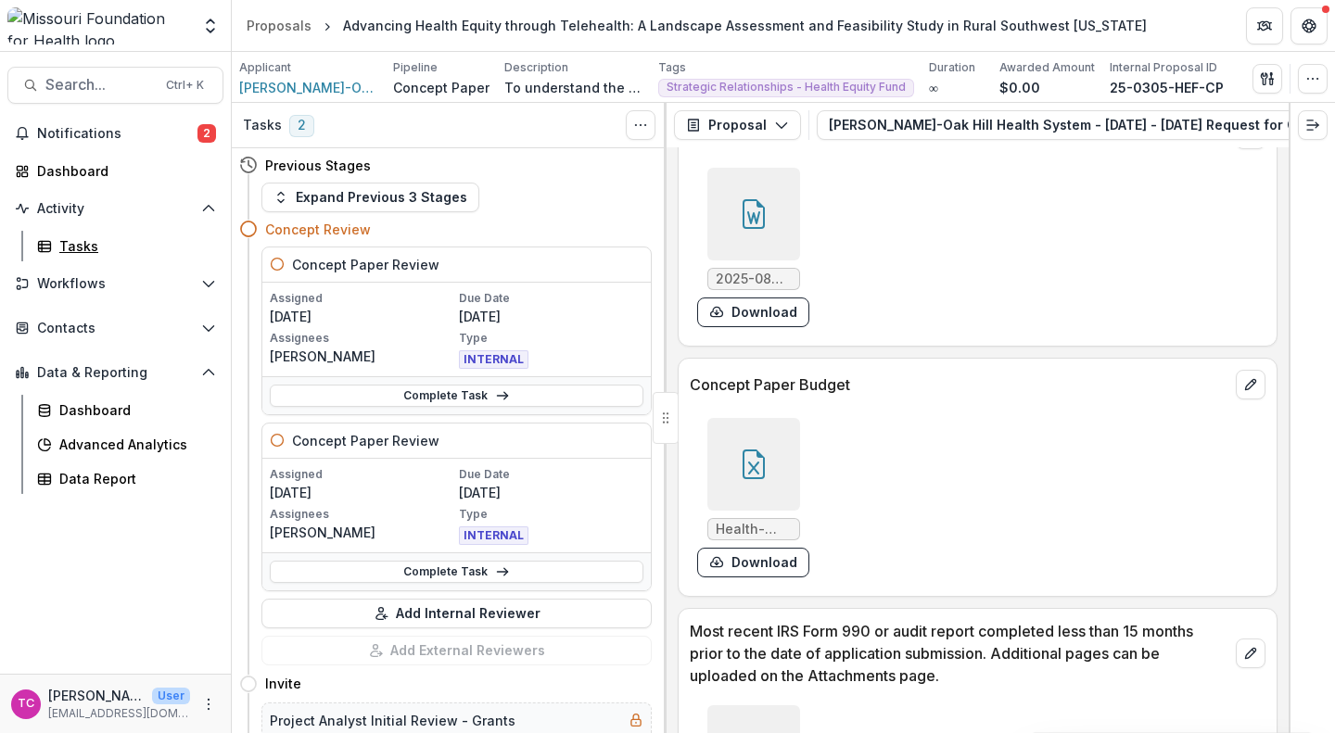
click at [98, 248] on div "Tasks" at bounding box center [133, 245] width 149 height 19
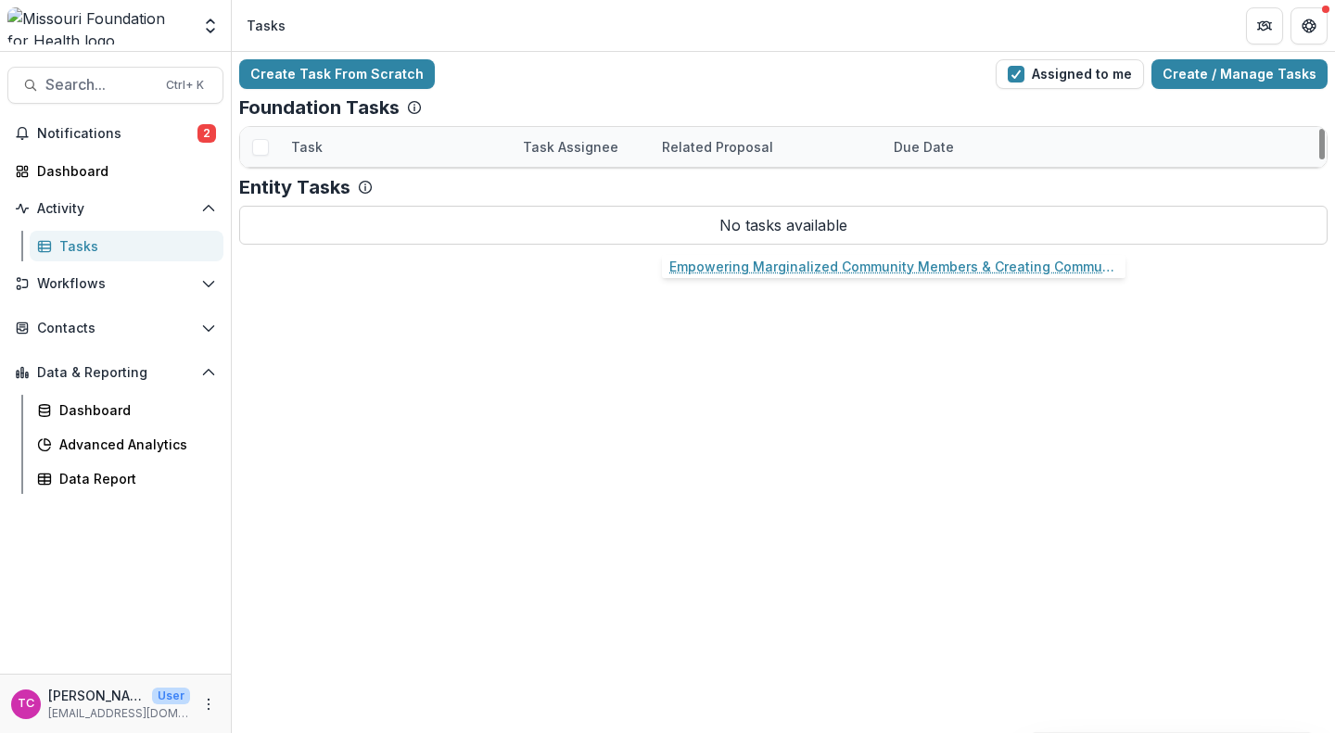
click at [714, 225] on link "Empowering Marginalized Community Members & Creating Community Solutions" at bounding box center [767, 227] width 210 height 19
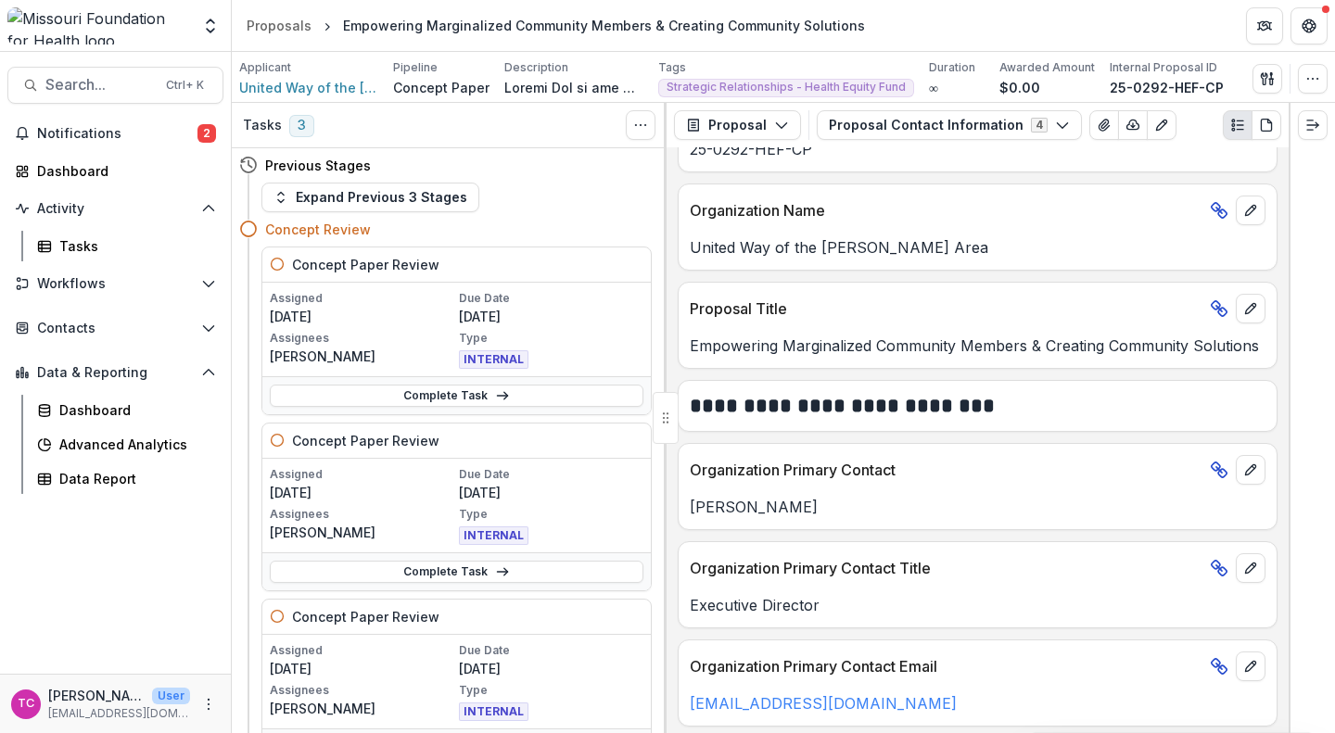
scroll to position [138, 0]
click at [855, 125] on button "Proposal Contact Information 4" at bounding box center [949, 125] width 265 height 30
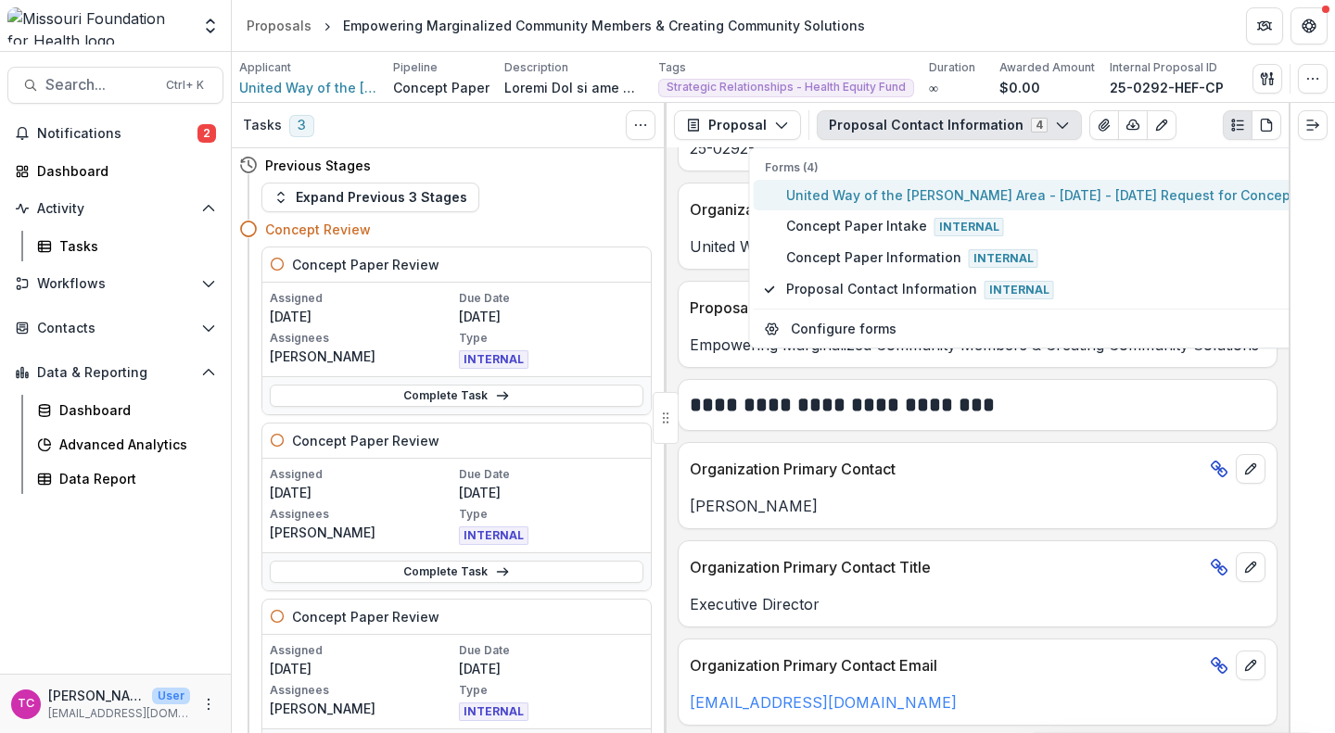
click at [862, 201] on span "United Way of the [PERSON_NAME] Area - [DATE] - [DATE] Request for Concept Pape…" at bounding box center [1065, 194] width 558 height 19
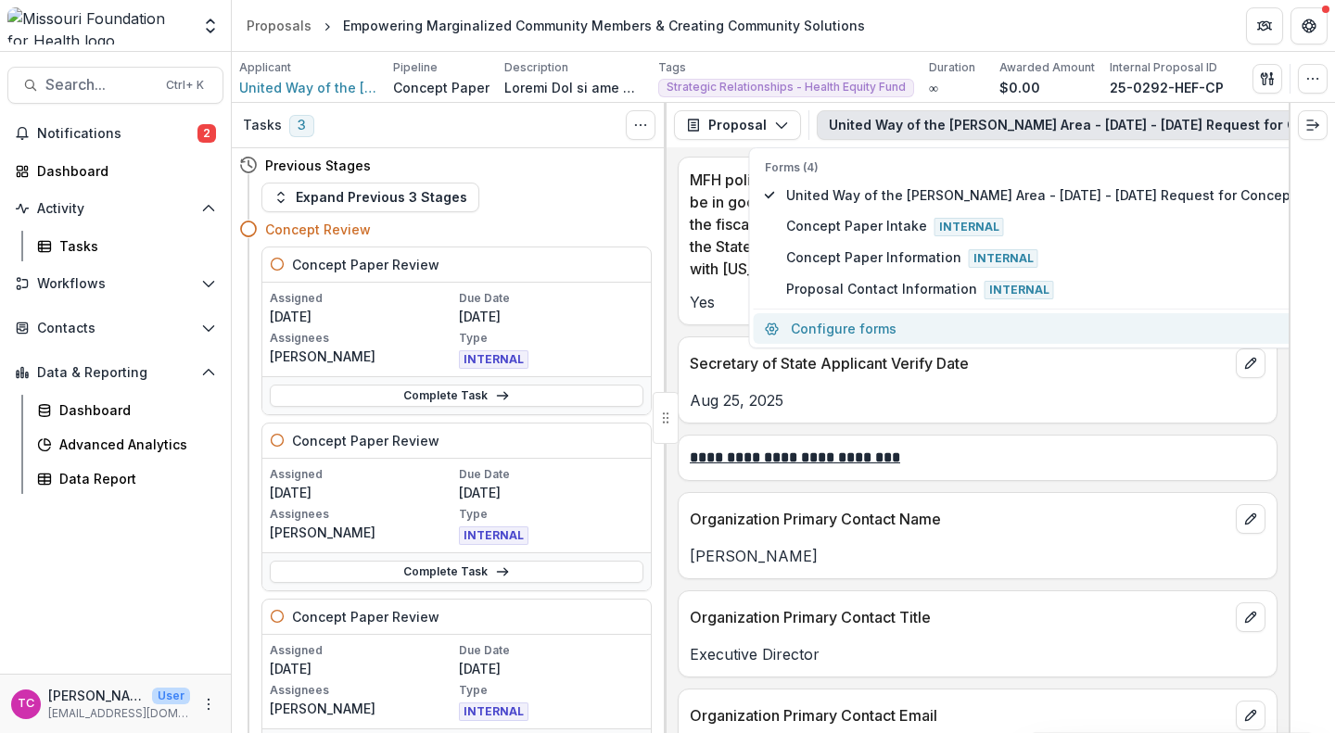
scroll to position [2205, 0]
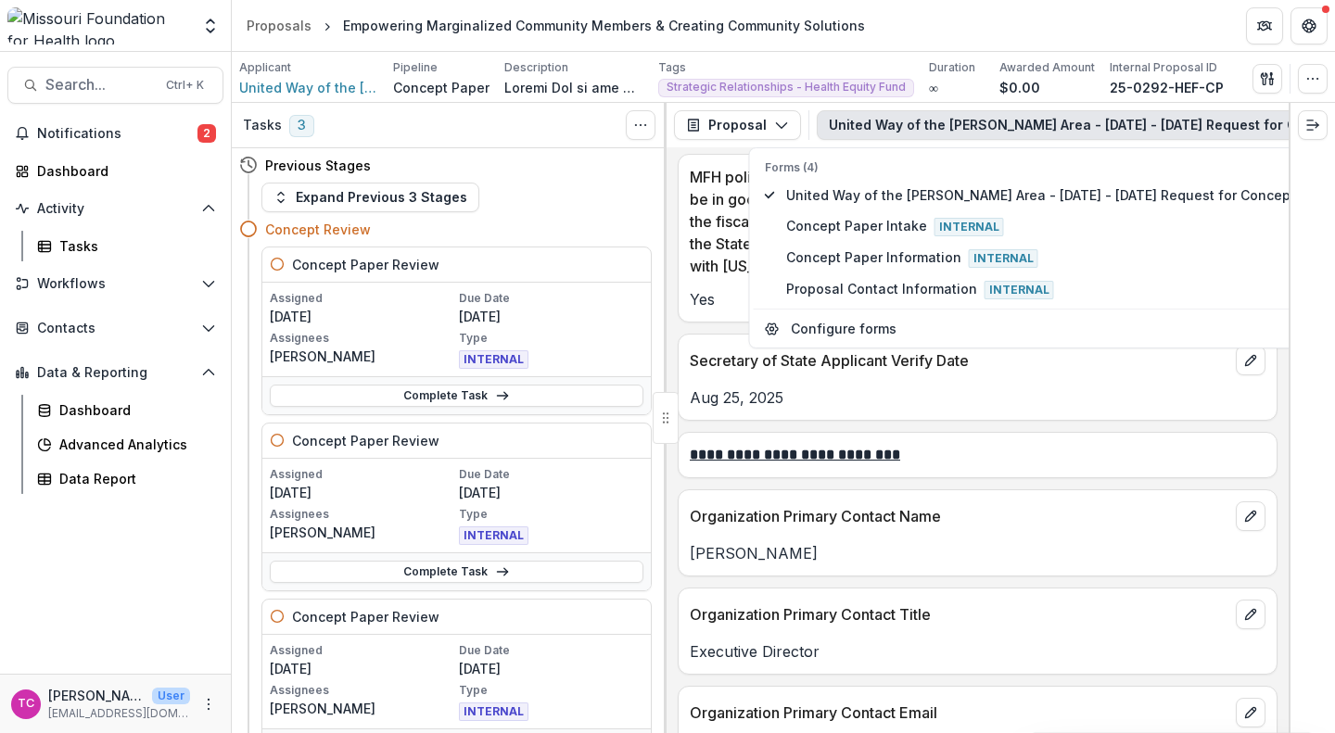
click at [756, 521] on p "Organization Primary Contact Name" at bounding box center [959, 516] width 539 height 22
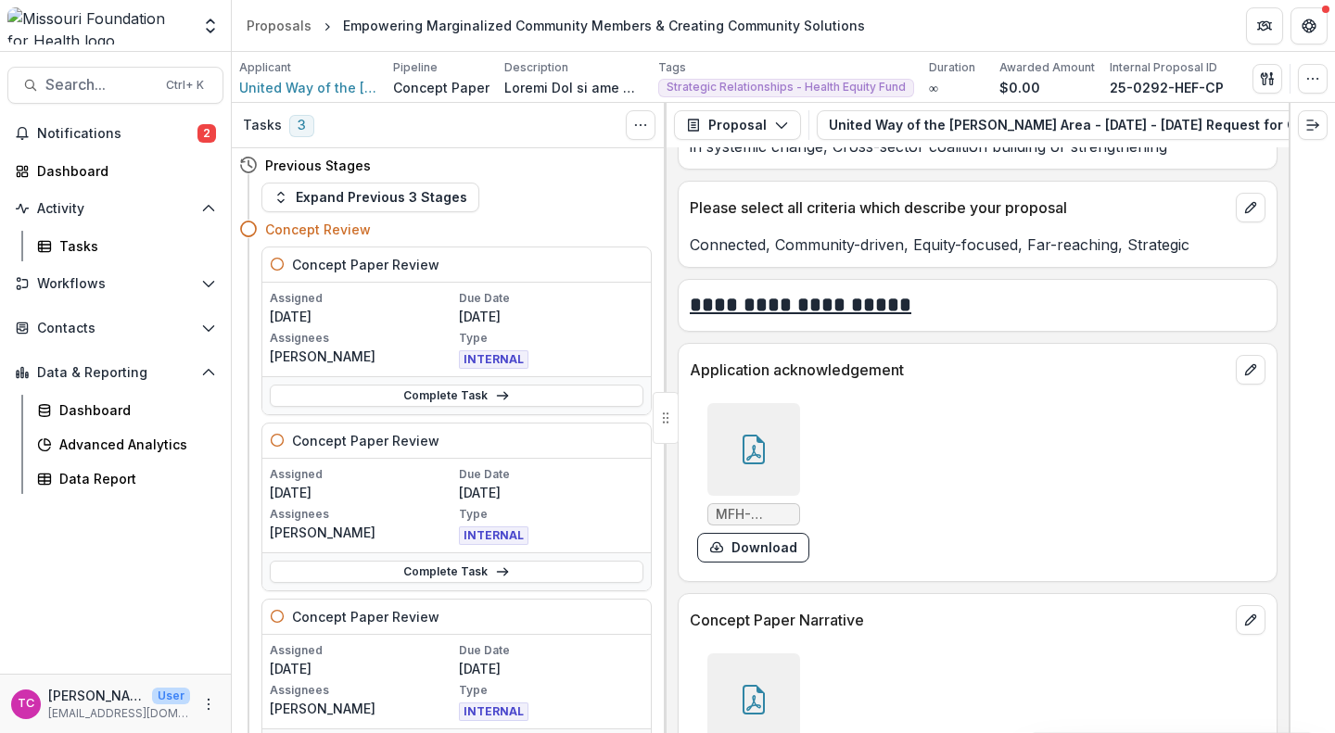
scroll to position [5223, 0]
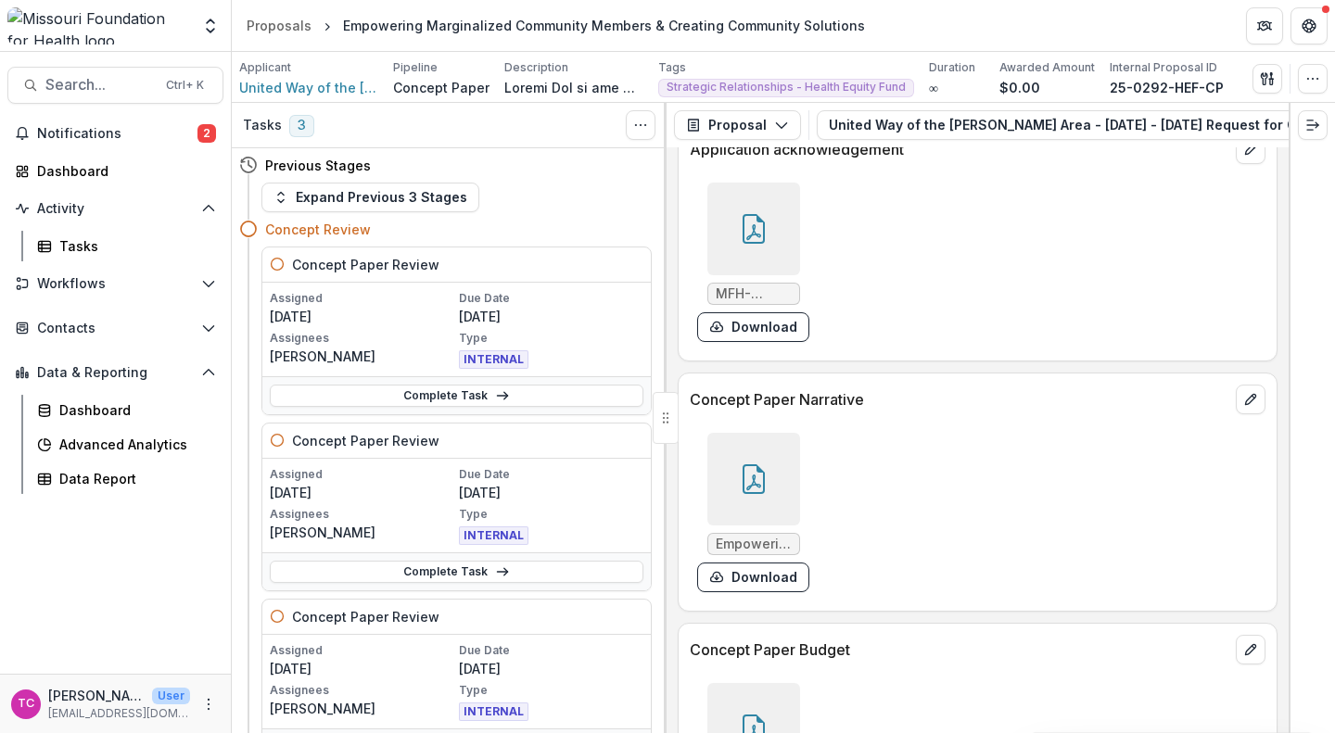
click at [766, 565] on button "Download" at bounding box center [753, 578] width 112 height 30
